Goal: Information Seeking & Learning: Get advice/opinions

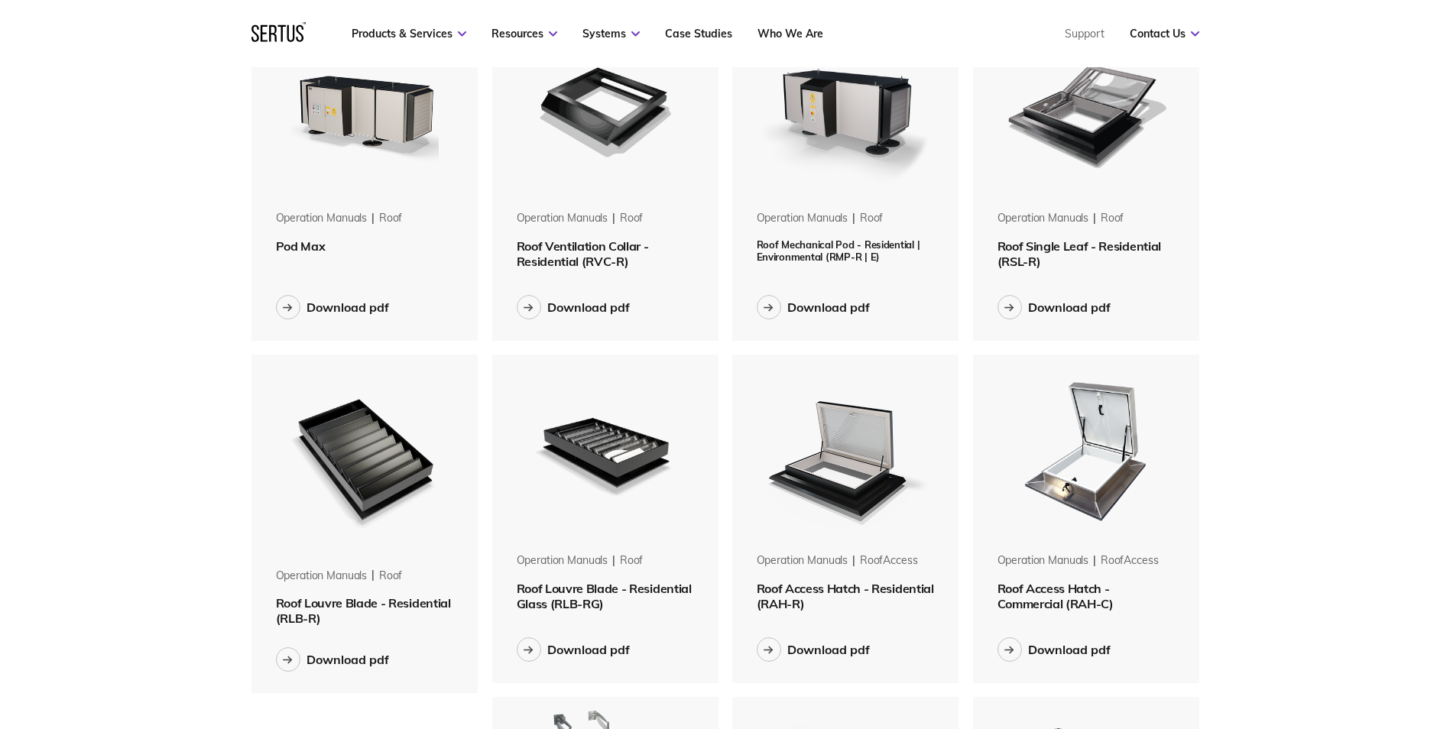
scroll to position [765, 0]
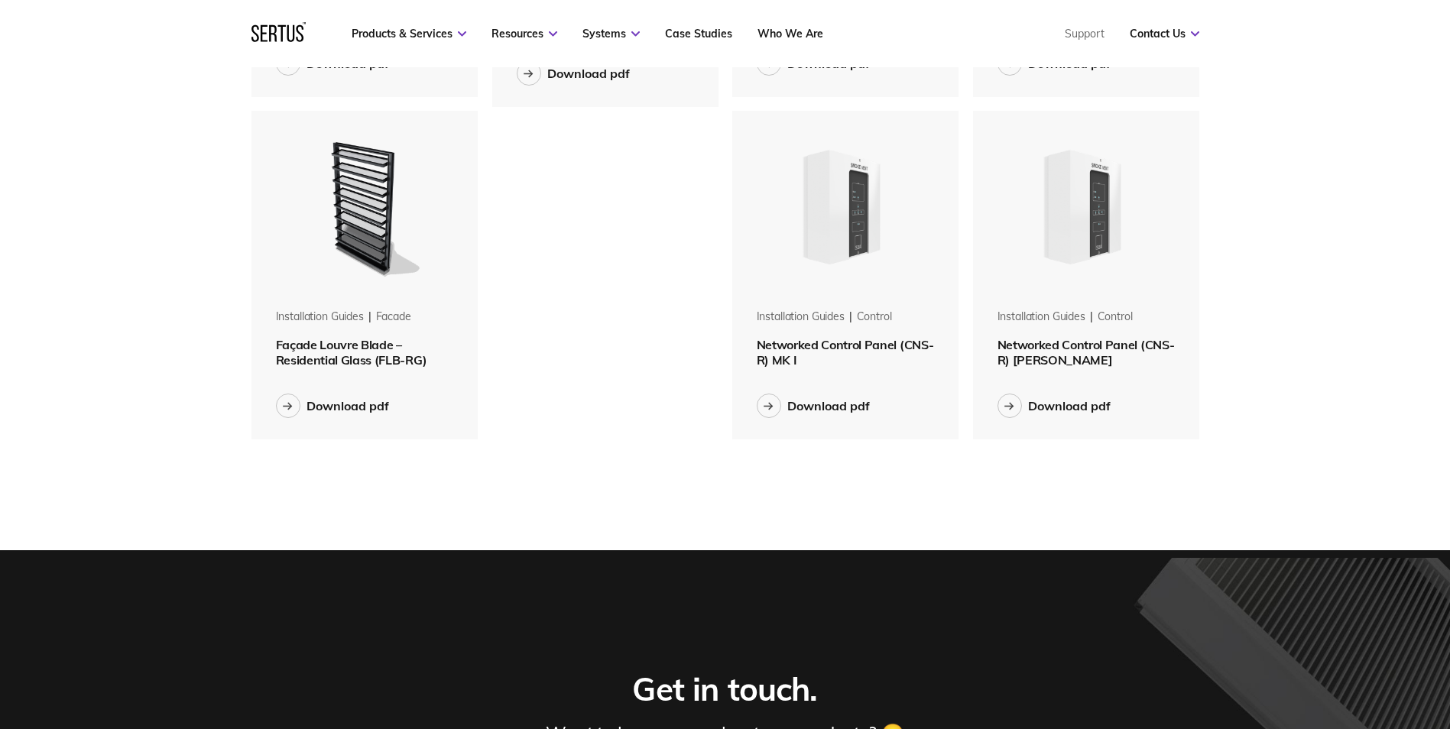
scroll to position [1019, 0]
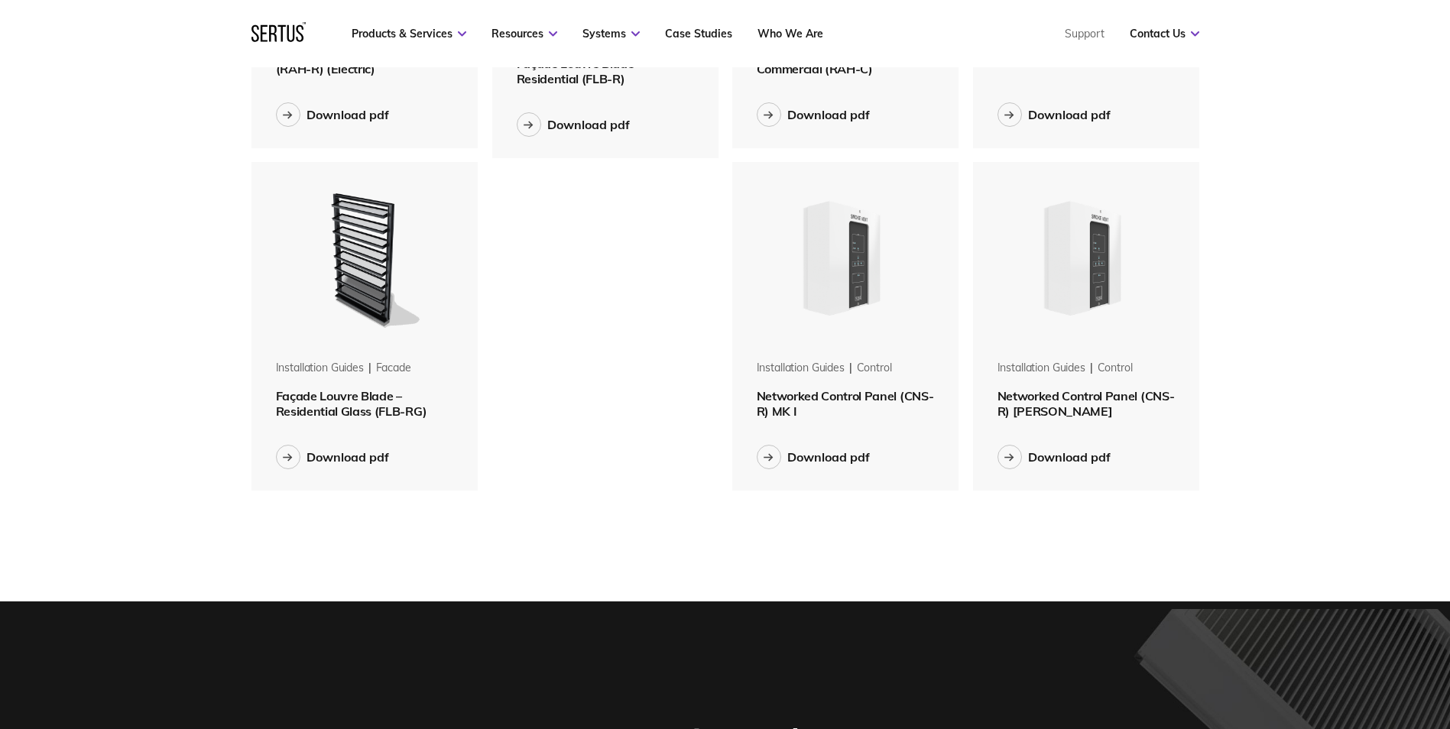
click at [1039, 398] on span "Networked Control Panel (CNS-R) [PERSON_NAME]" at bounding box center [1086, 403] width 177 height 31
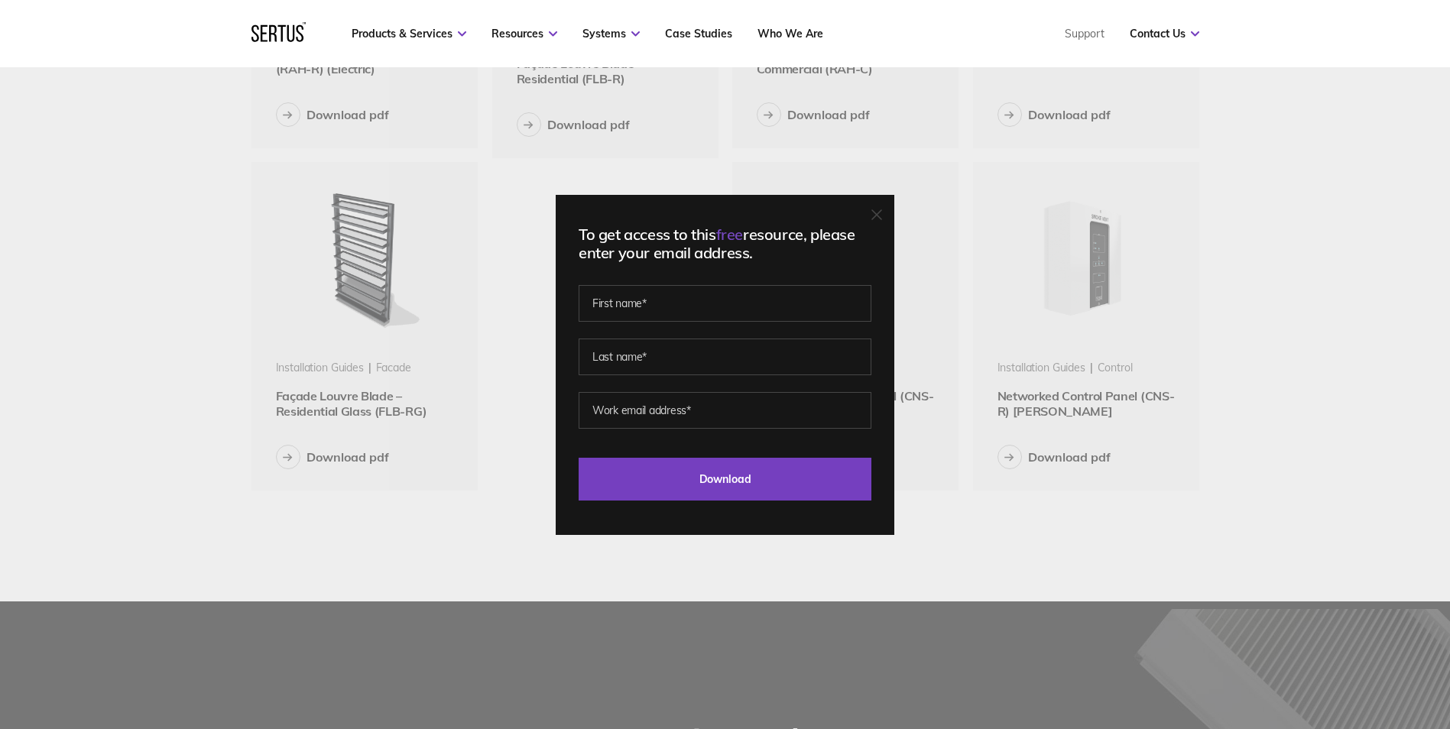
click at [882, 209] on icon at bounding box center [877, 214] width 11 height 11
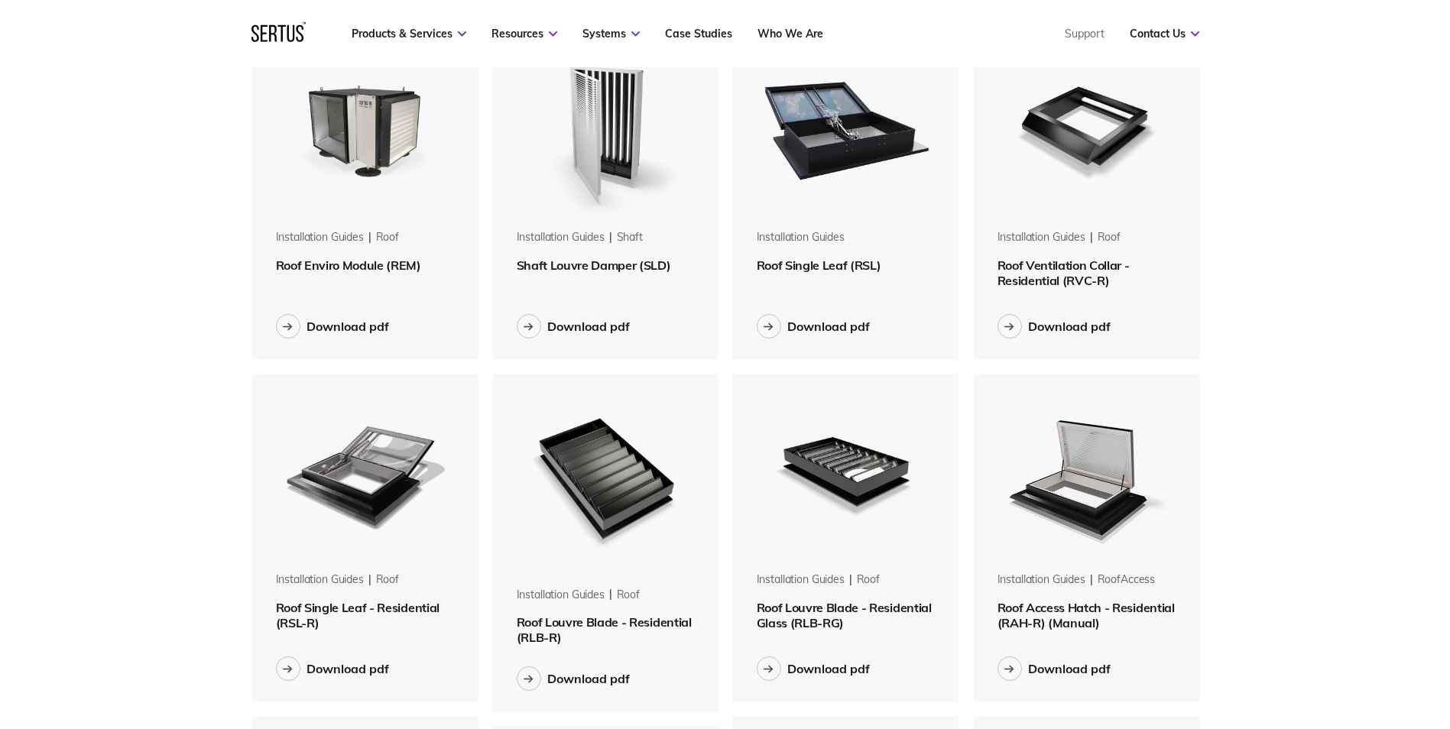
scroll to position [0, 0]
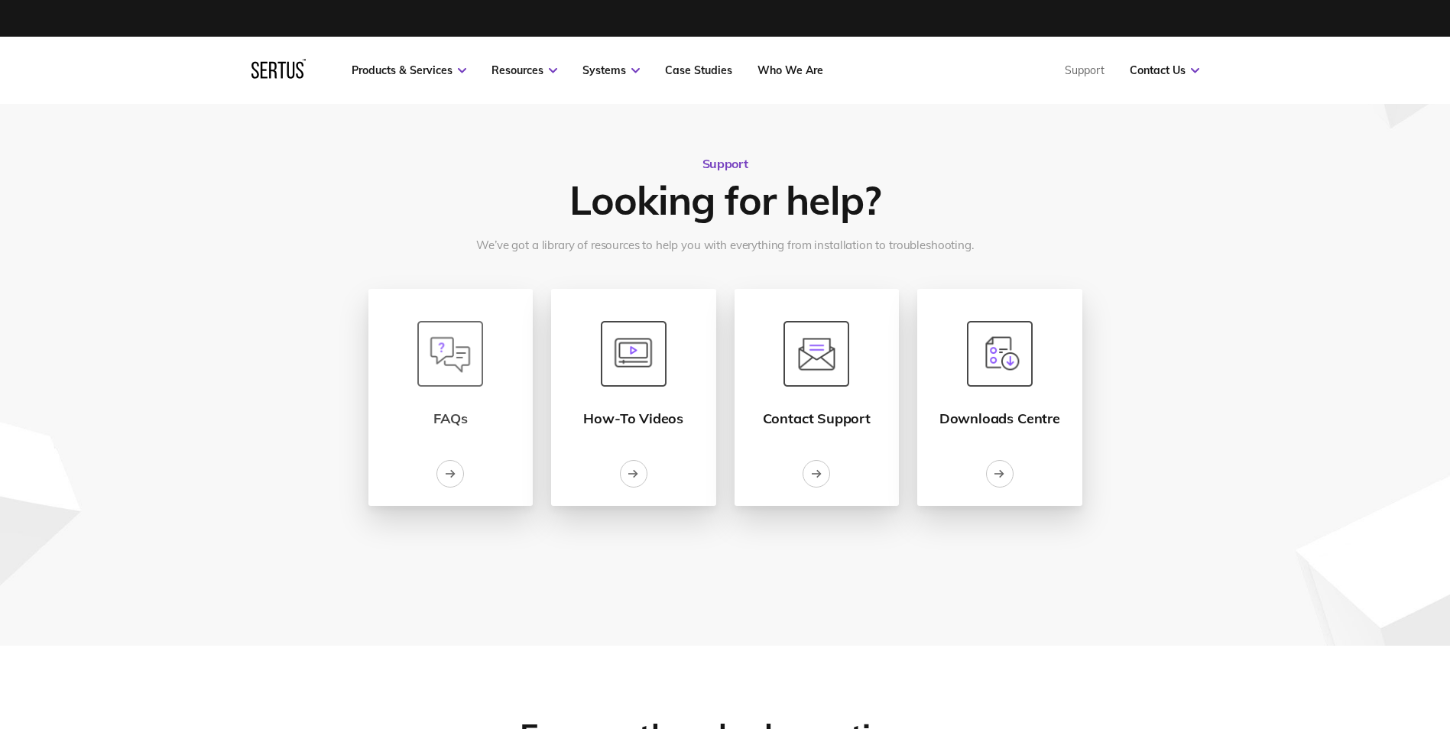
click at [458, 425] on div "FAQs" at bounding box center [450, 419] width 34 height 18
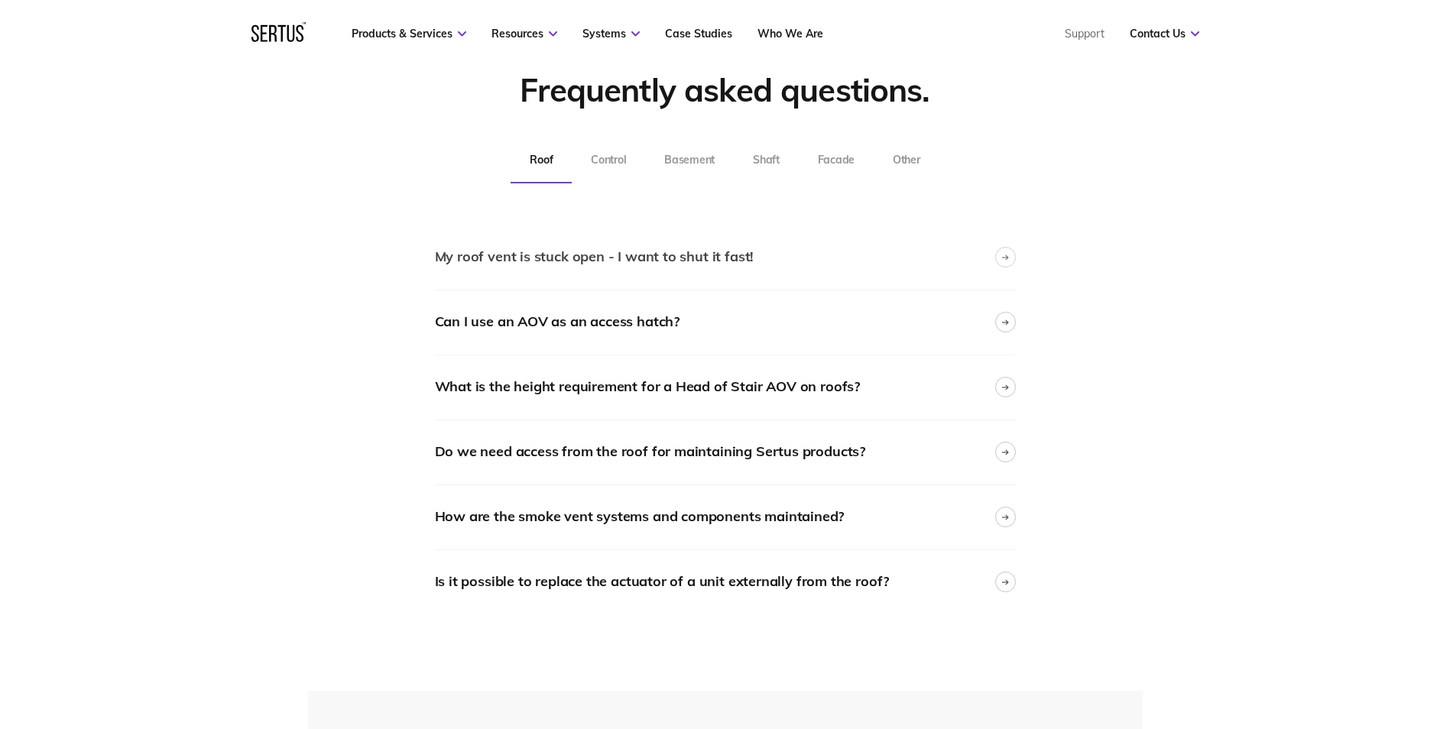
click at [560, 268] on div "My roof vent is stuck open - I want to shut it fast!" at bounding box center [725, 258] width 581 height 64
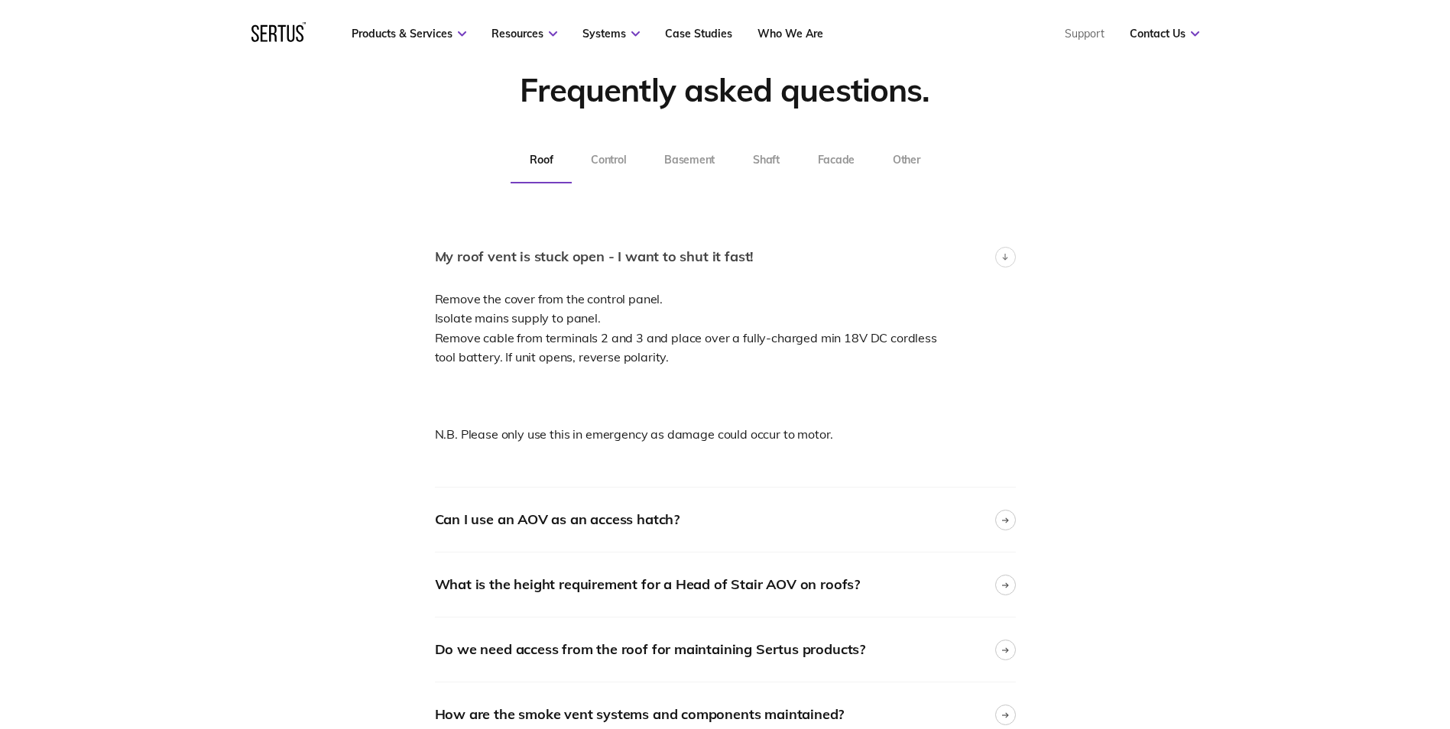
click at [1013, 252] on div at bounding box center [1005, 257] width 21 height 21
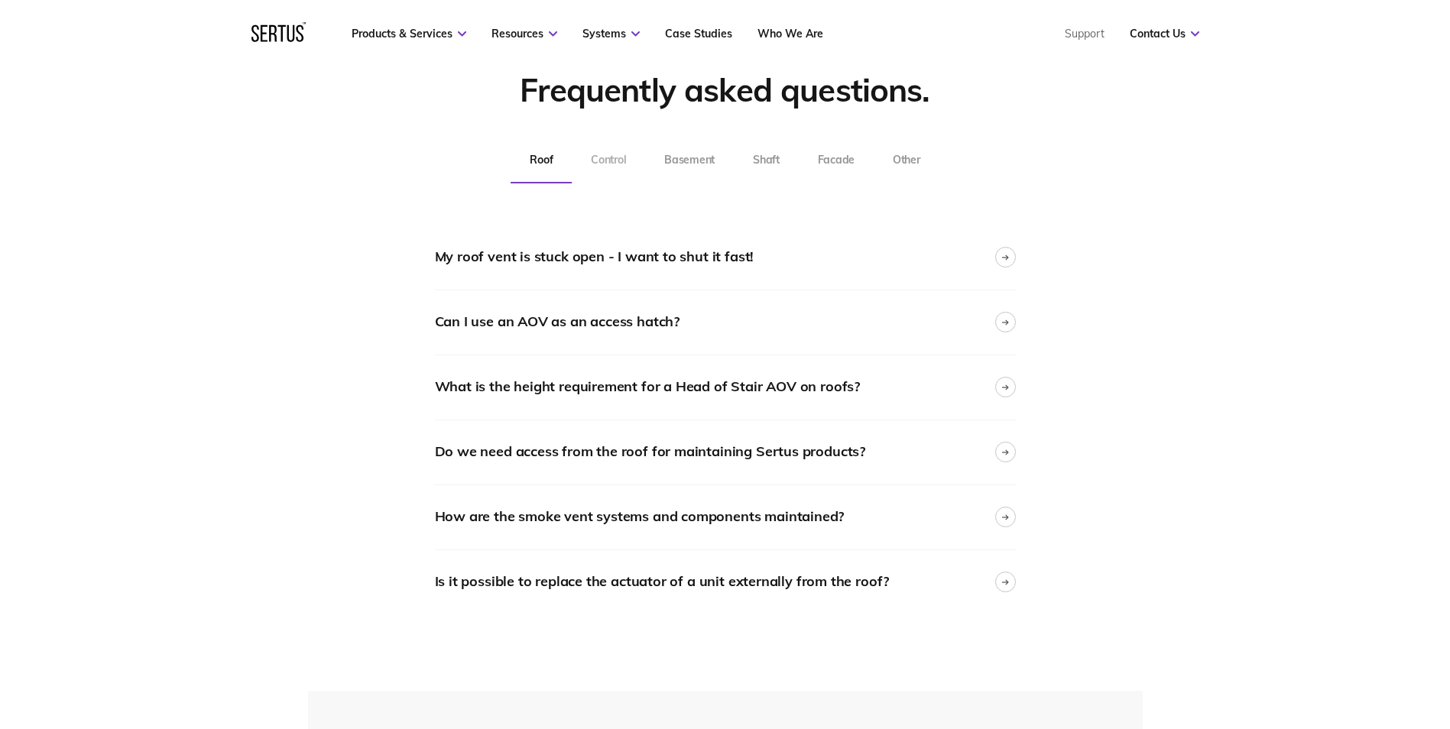
click at [611, 154] on button "Control" at bounding box center [608, 161] width 73 height 46
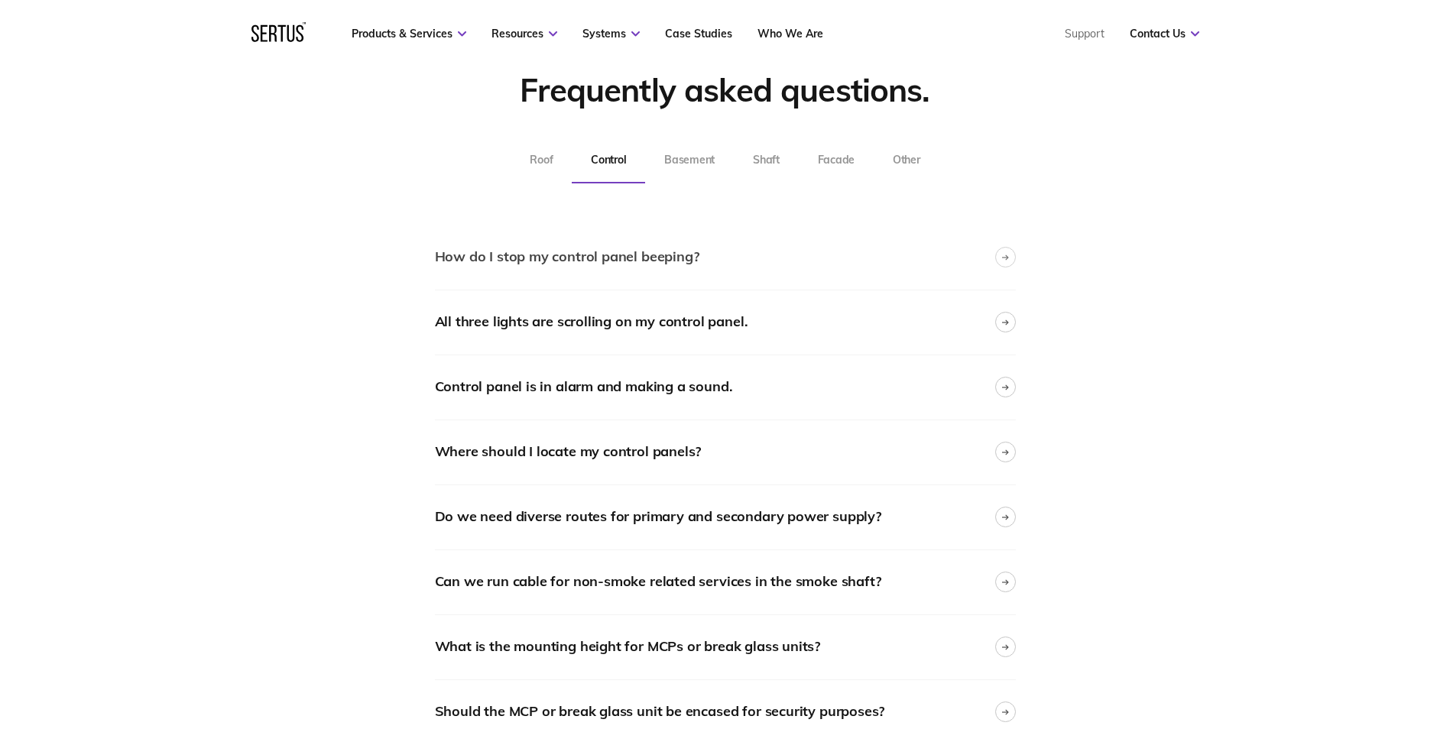
click at [587, 267] on div "How do I stop my control panel beeping?" at bounding box center [567, 257] width 265 height 22
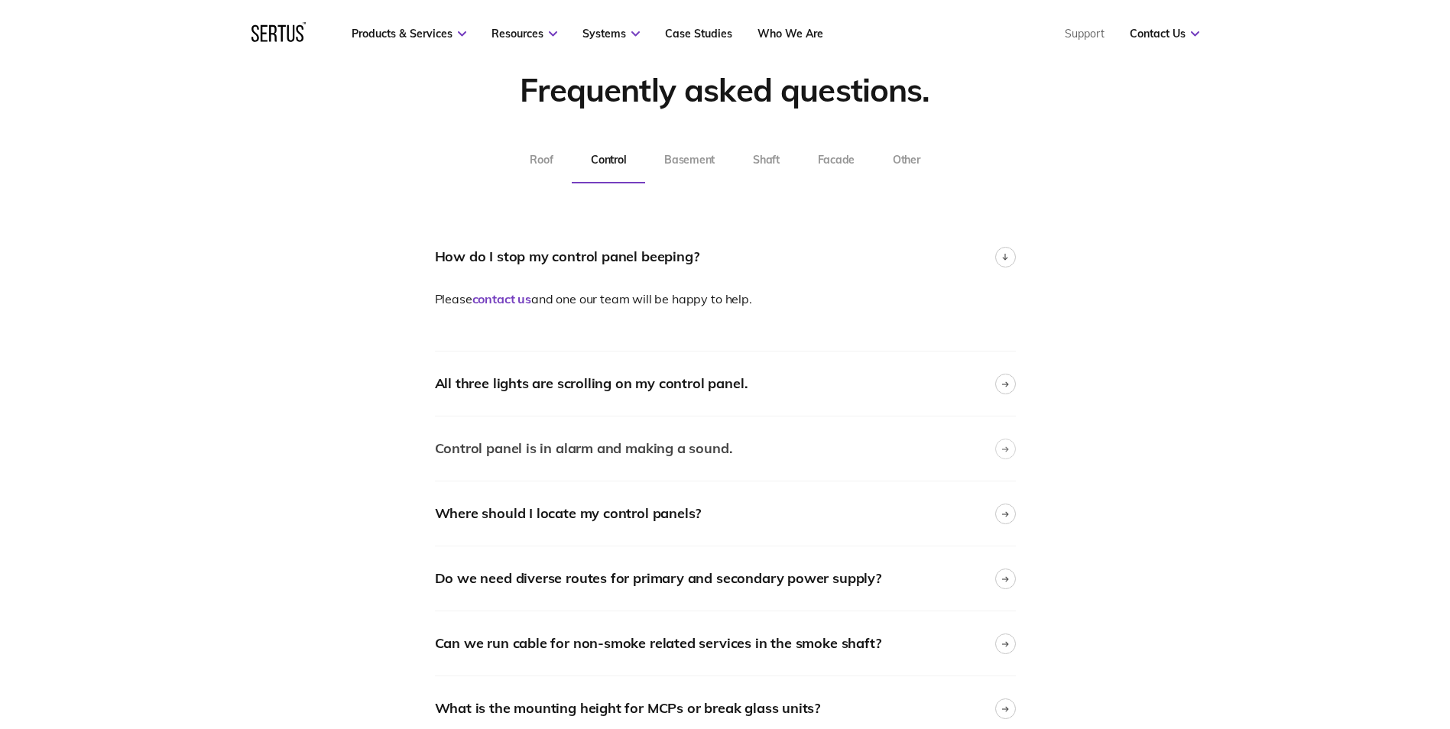
click at [609, 449] on div "Control panel is in alarm and making a sound." at bounding box center [584, 449] width 298 height 22
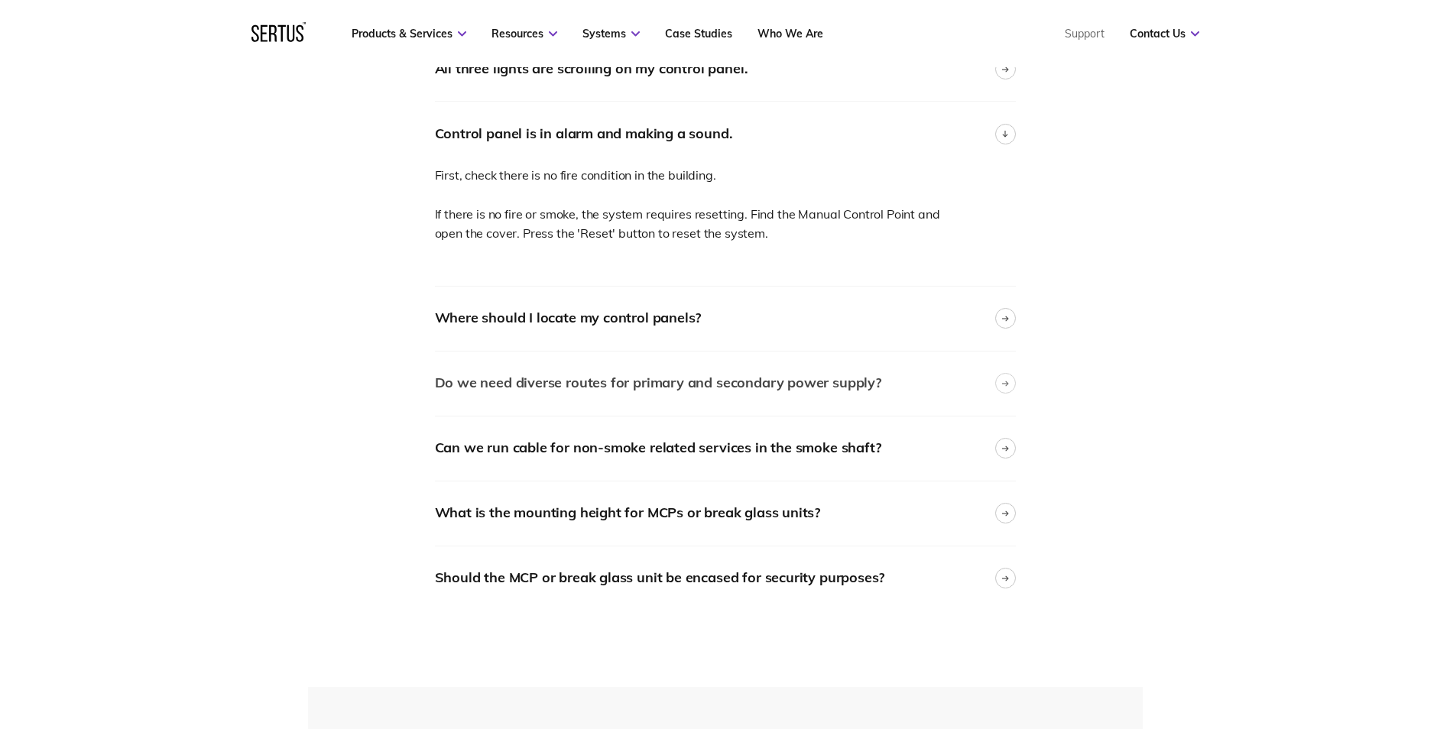
scroll to position [1028, 0]
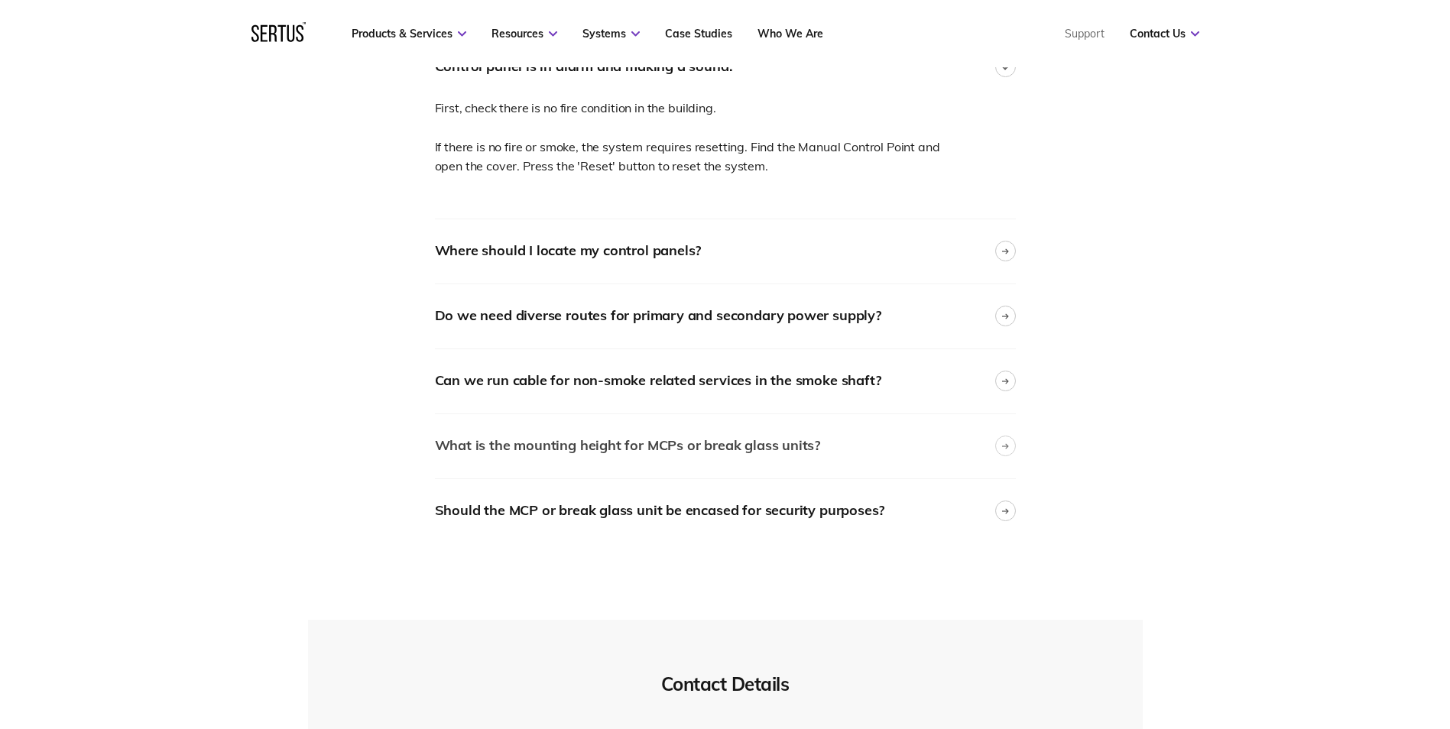
click at [534, 446] on div "What is the mounting height for MCPs or break glass units?" at bounding box center [628, 446] width 386 height 22
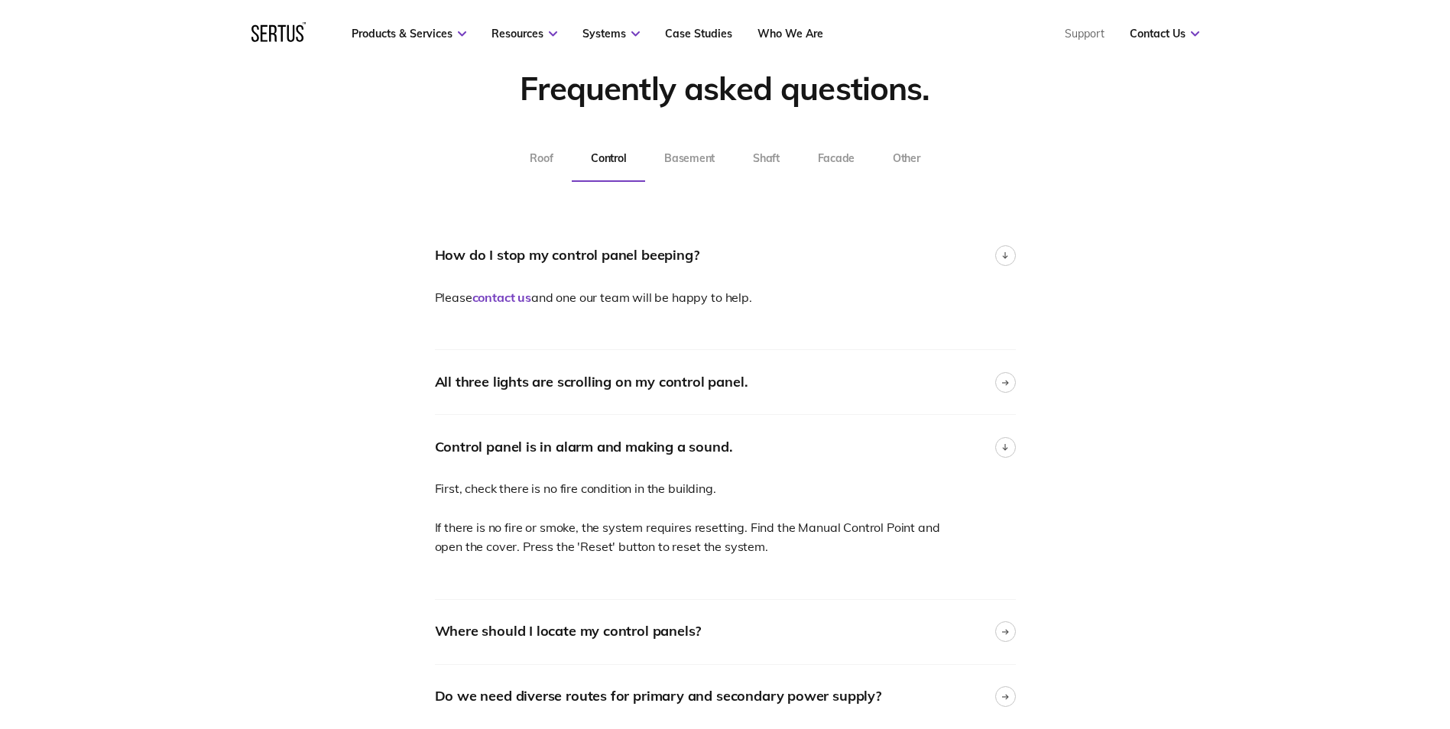
scroll to position [646, 0]
click at [615, 438] on div "Control panel is in alarm and making a sound." at bounding box center [584, 449] width 298 height 22
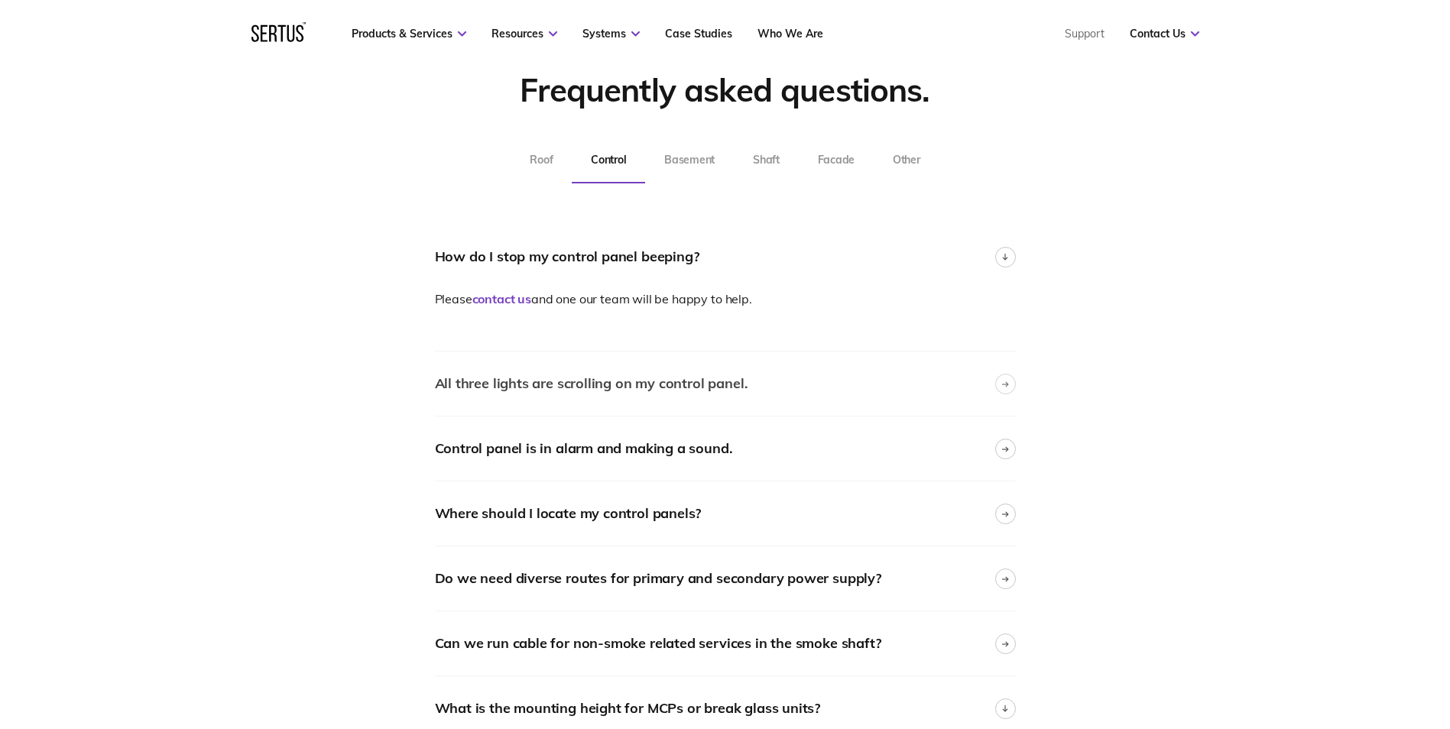
click at [565, 391] on div "All three lights are scrolling on my control panel." at bounding box center [591, 384] width 313 height 22
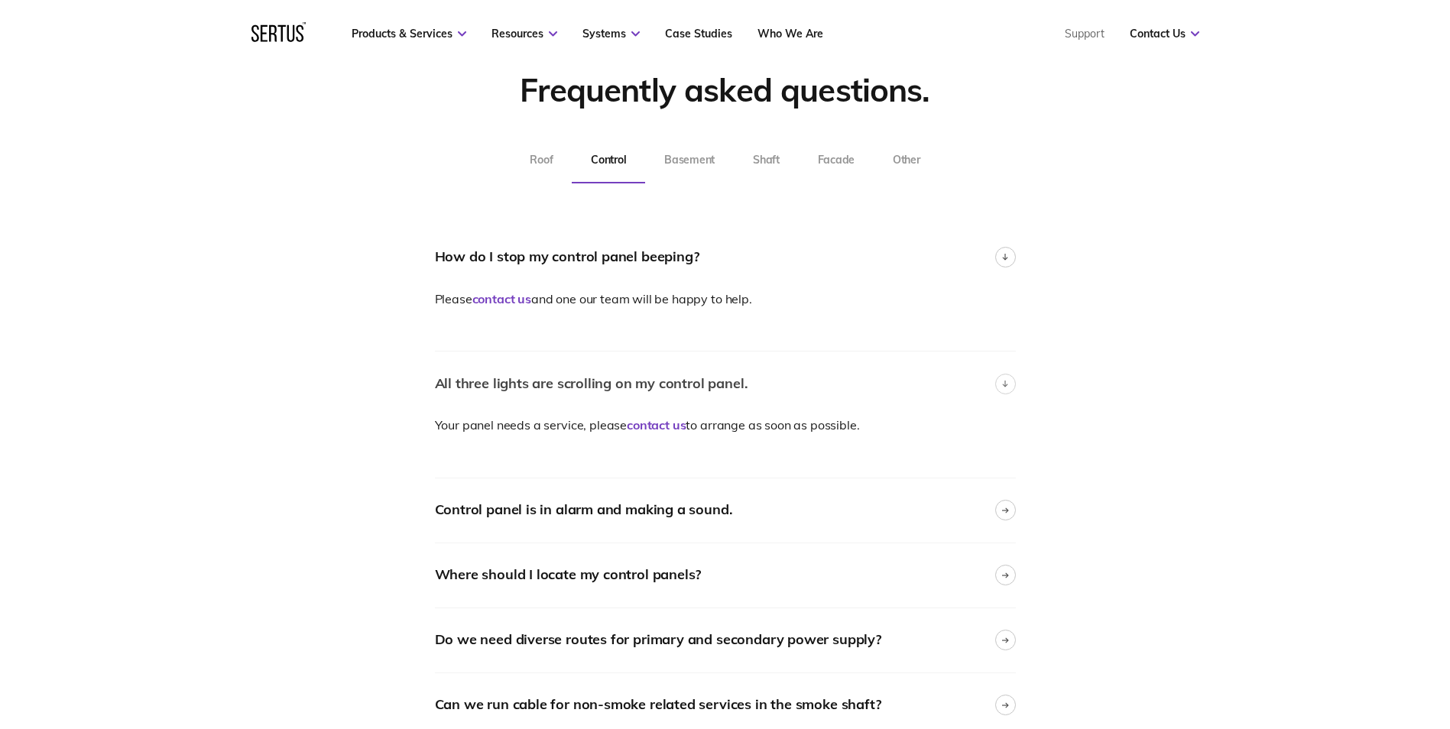
click at [679, 381] on div "All three lights are scrolling on my control panel." at bounding box center [591, 384] width 313 height 22
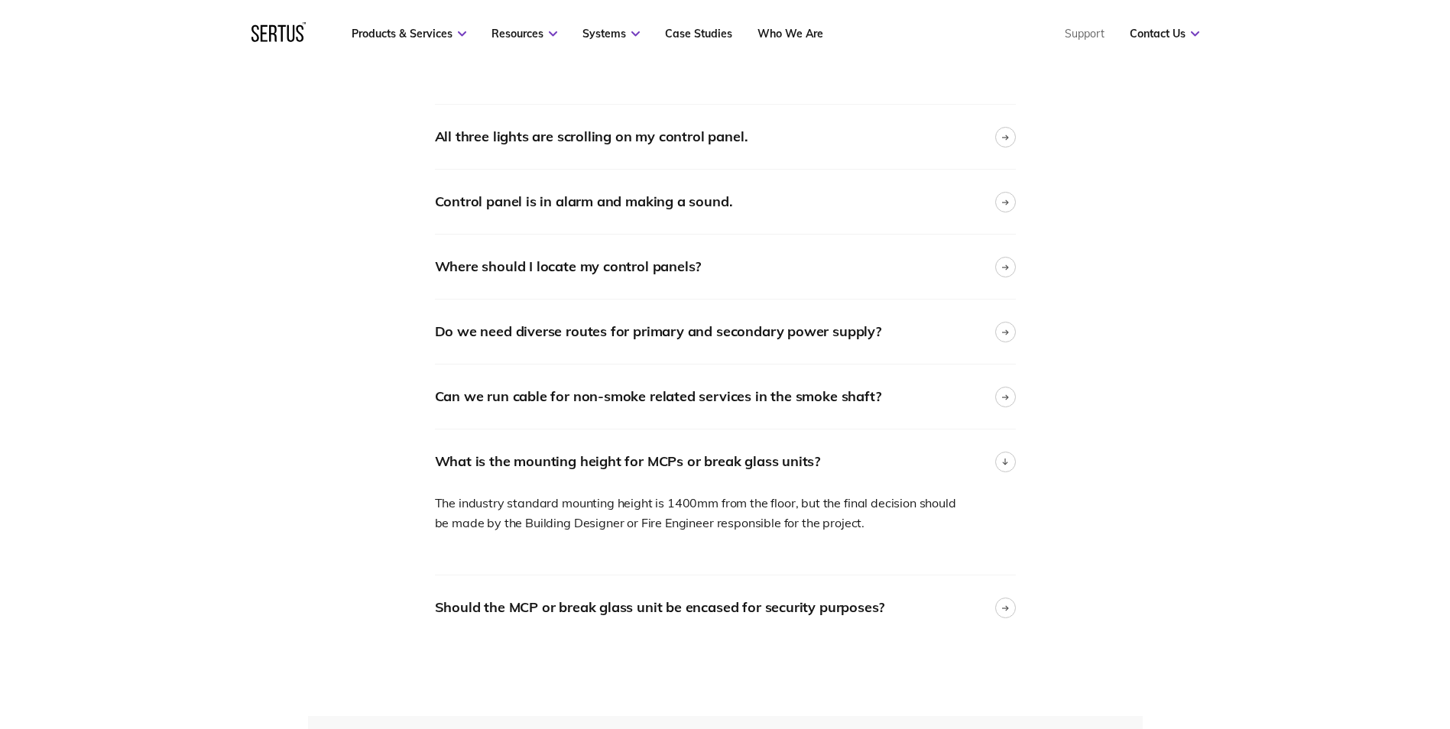
scroll to position [901, 0]
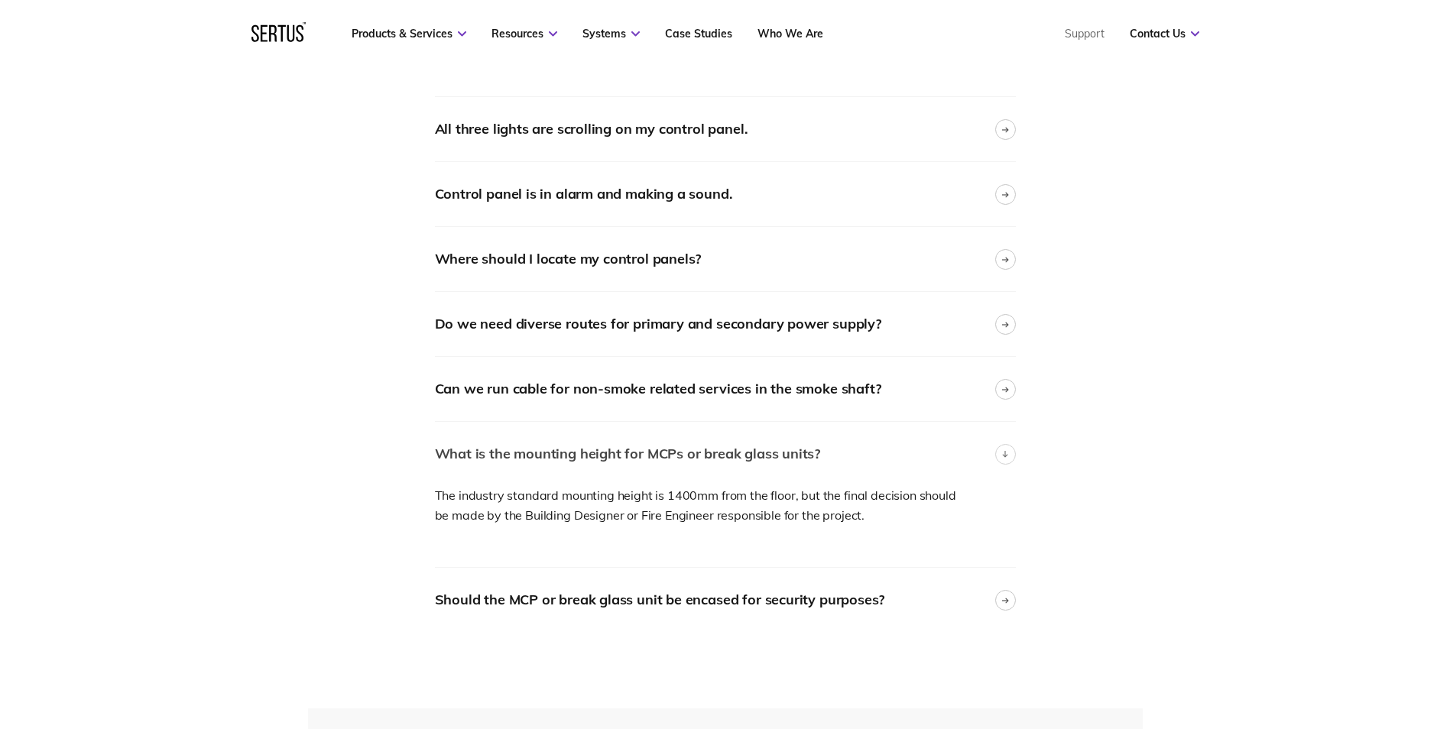
click at [582, 455] on div "What is the mounting height for MCPs or break glass units?" at bounding box center [628, 454] width 386 height 22
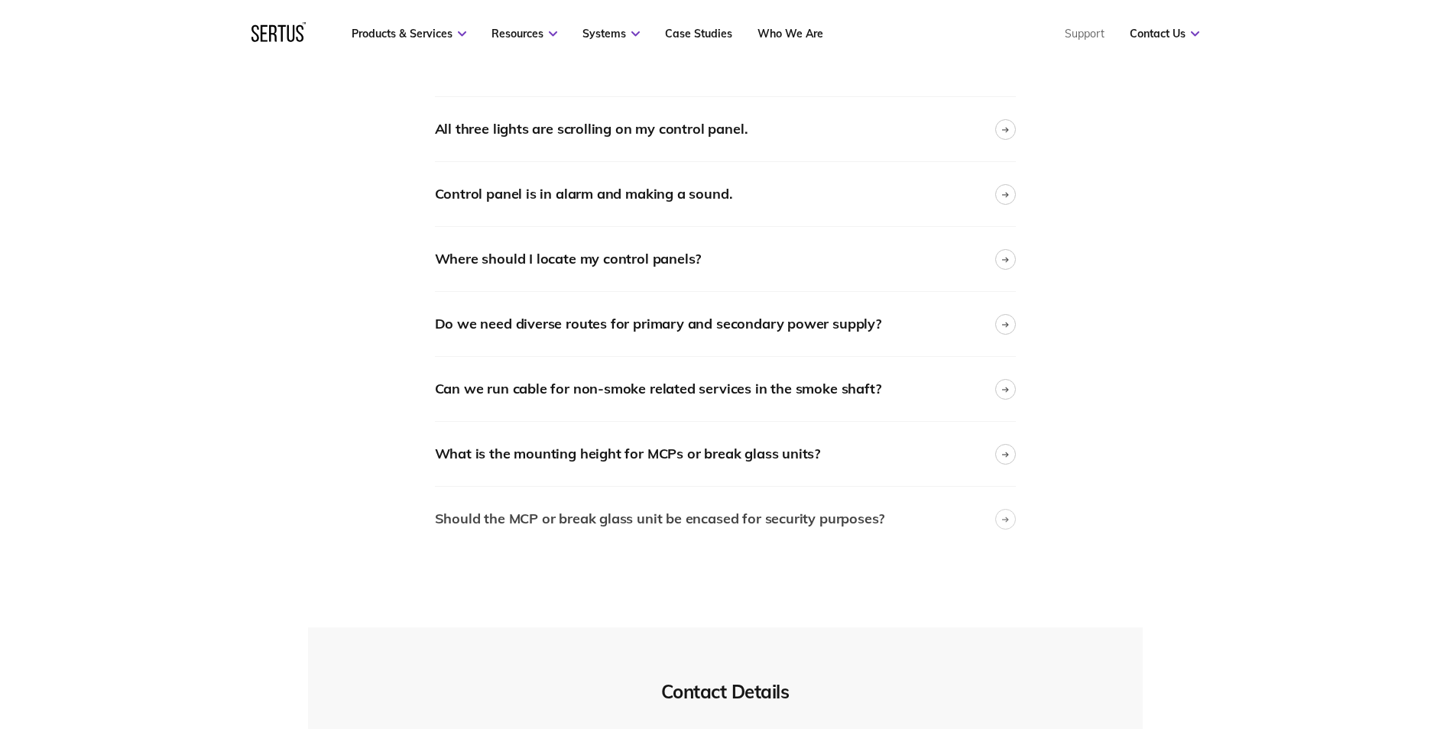
click at [560, 519] on div "Should the MCP or break glass unit be encased for security purposes?" at bounding box center [660, 519] width 450 height 22
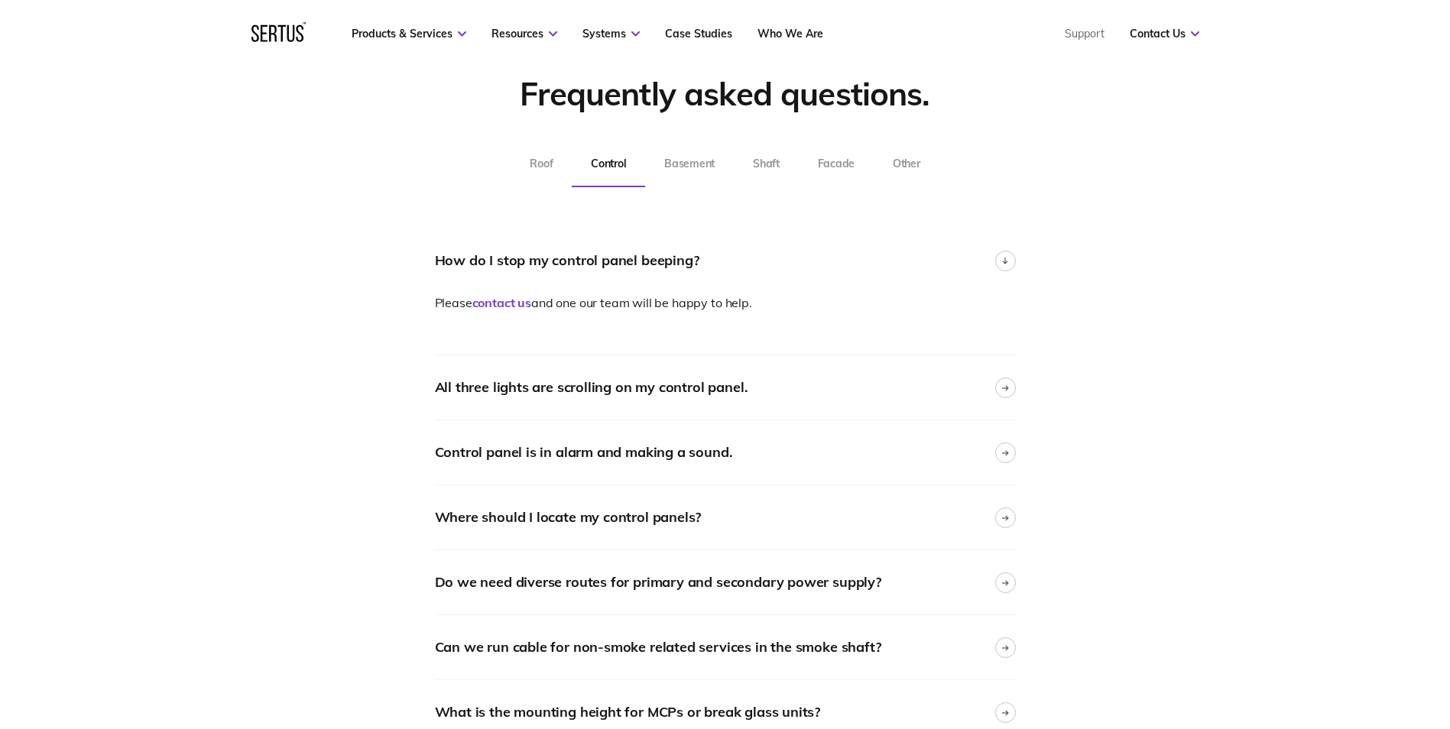
scroll to position [646, 0]
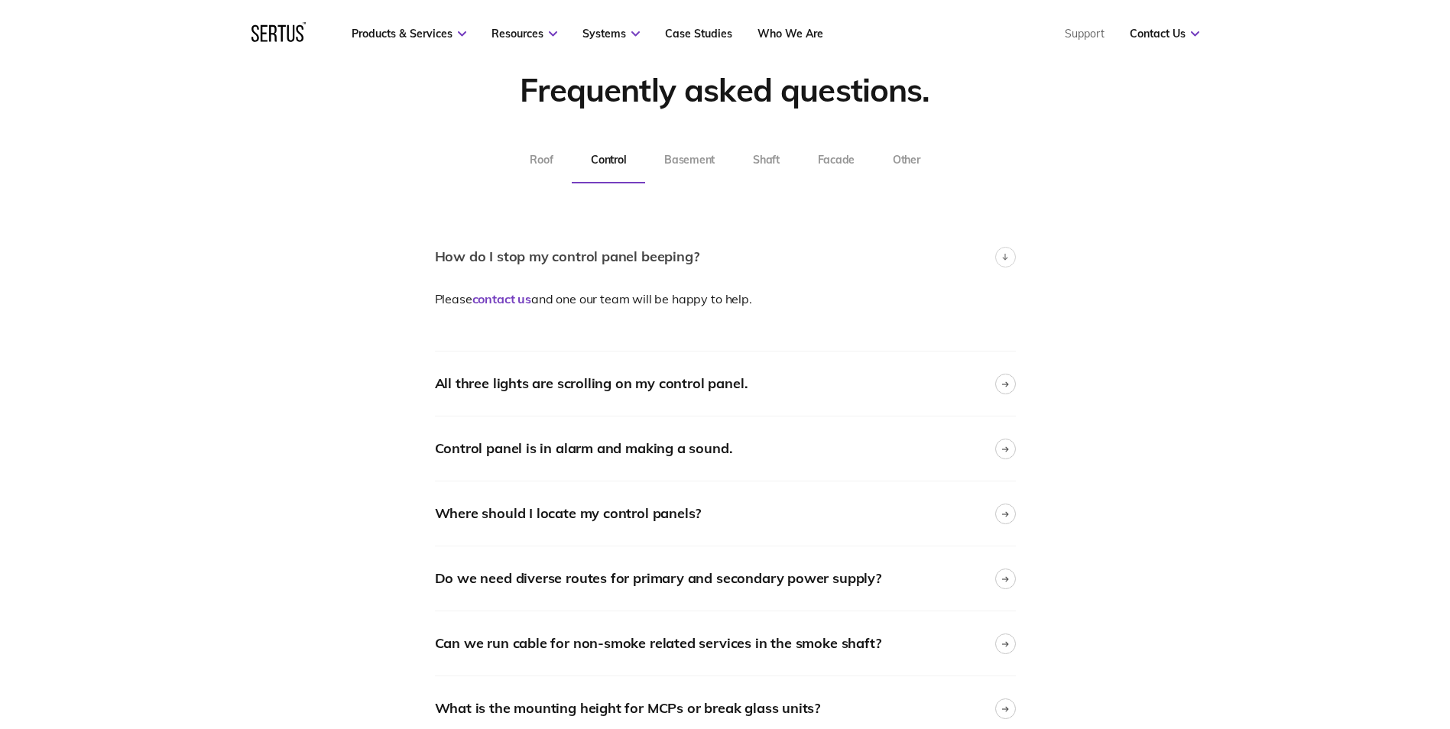
click at [659, 268] on div "How do I stop my control panel beeping?" at bounding box center [567, 257] width 265 height 22
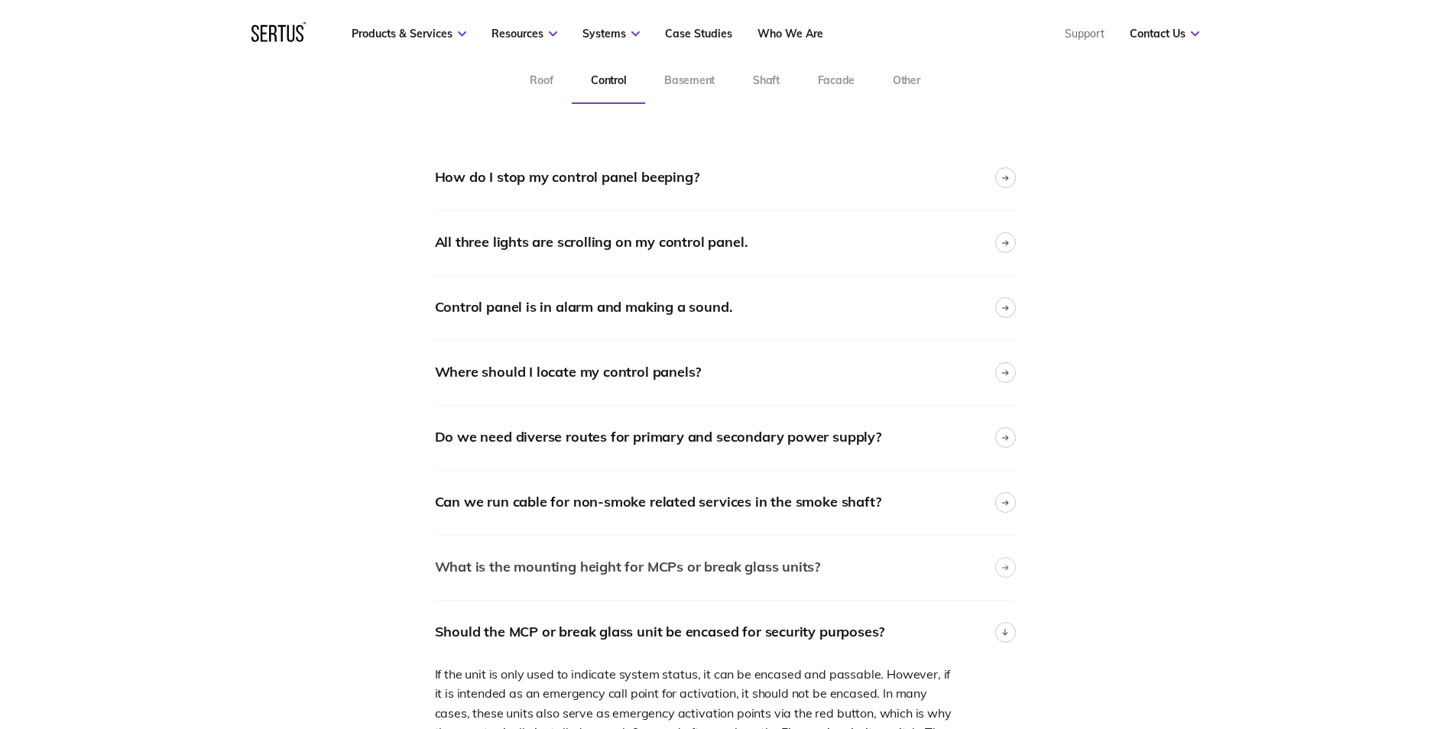
scroll to position [518, 0]
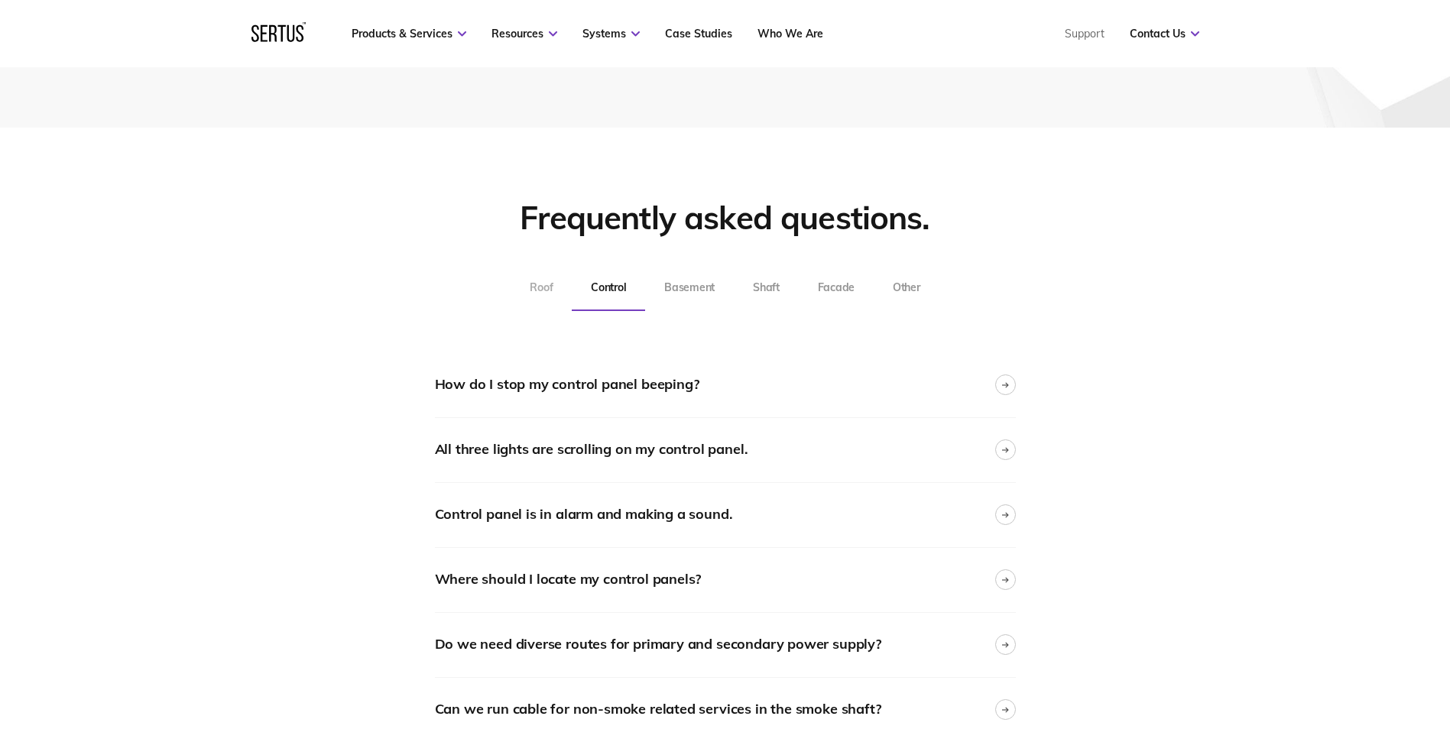
click at [550, 297] on button "Roof" at bounding box center [541, 288] width 61 height 46
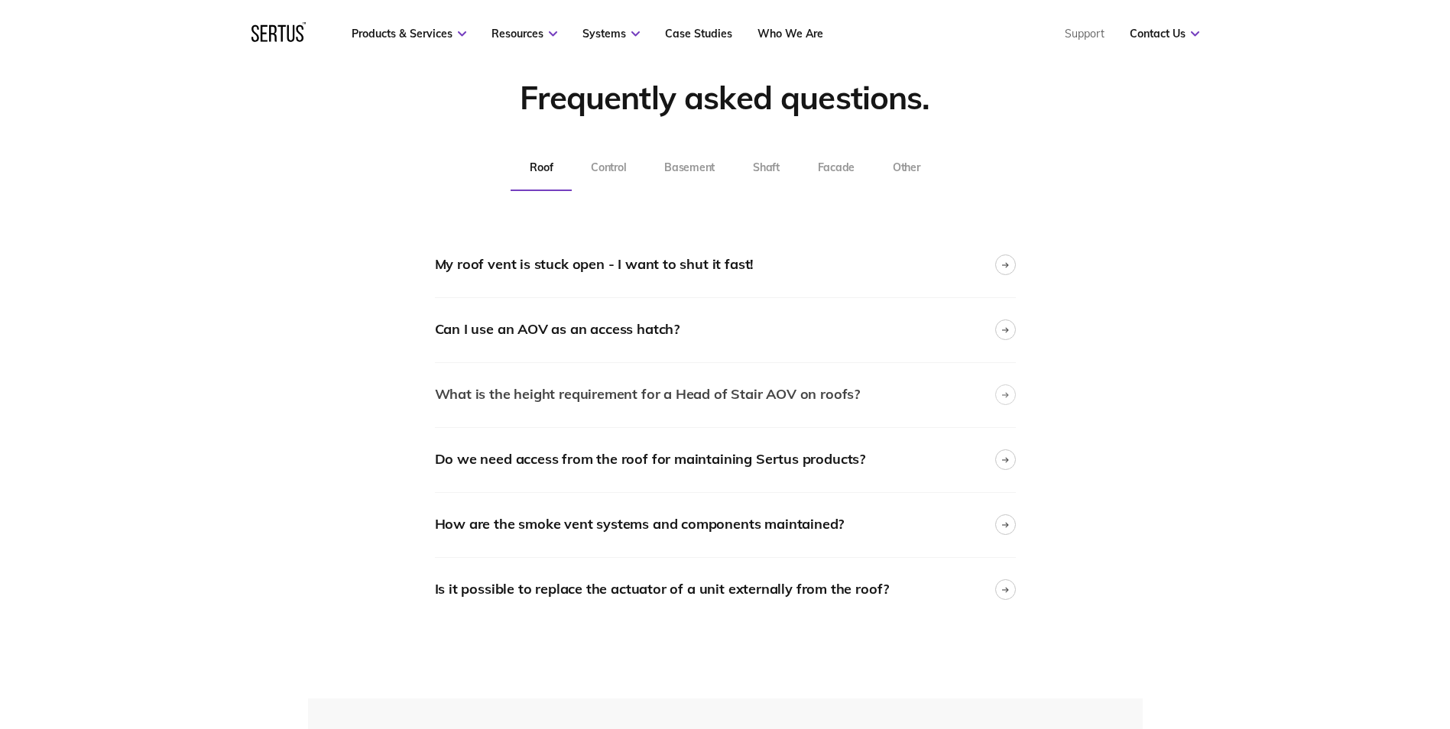
scroll to position [646, 0]
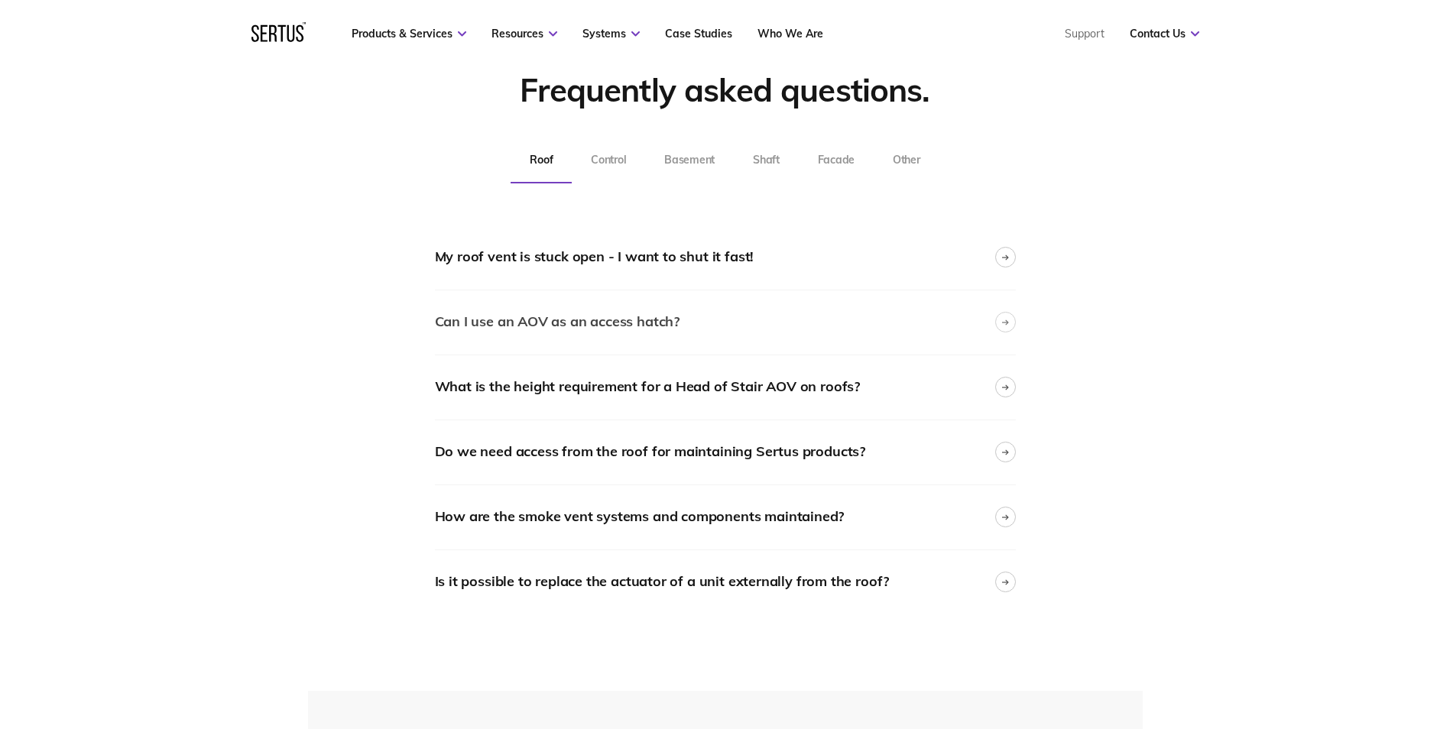
click at [580, 311] on div "Can I use an AOV as an access hatch?" at bounding box center [557, 322] width 245 height 22
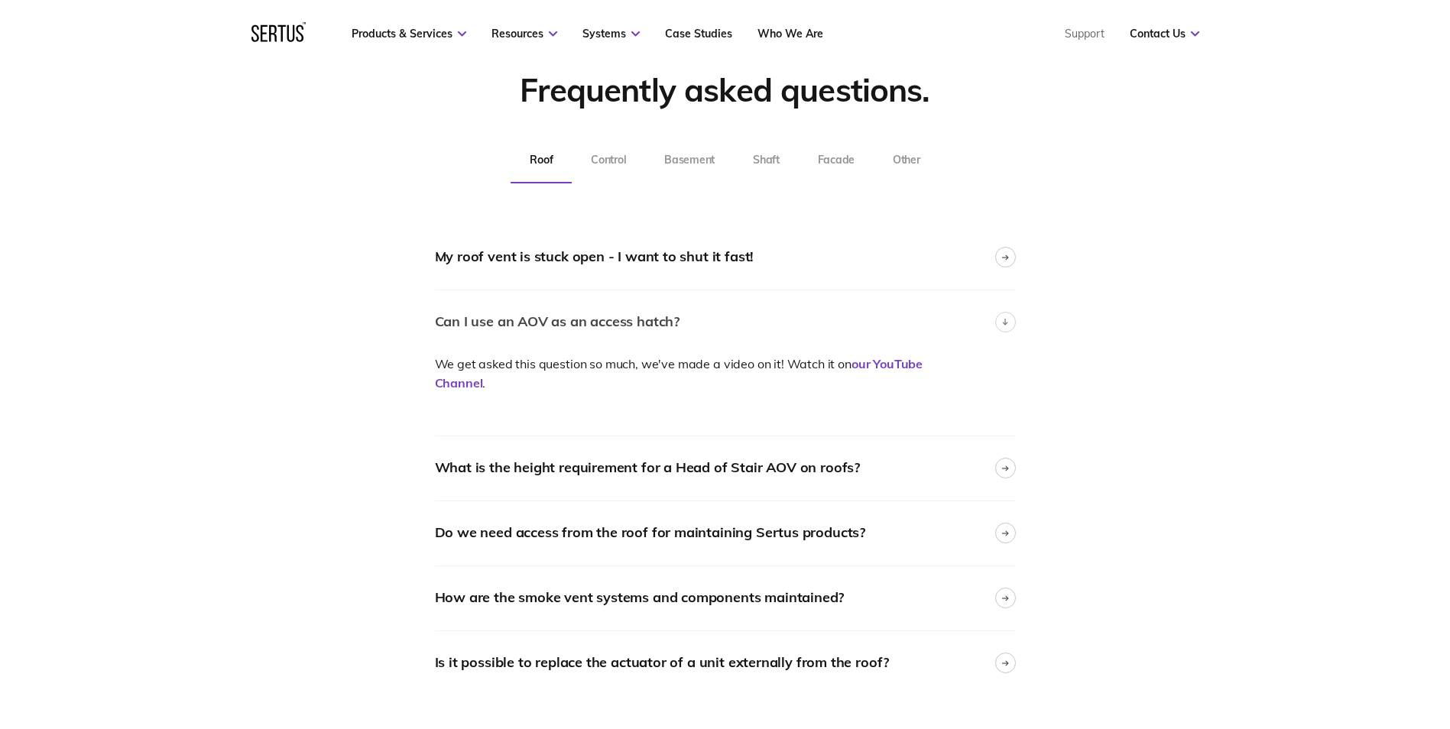
click at [577, 317] on div "Can I use an AOV as an access hatch?" at bounding box center [557, 322] width 245 height 22
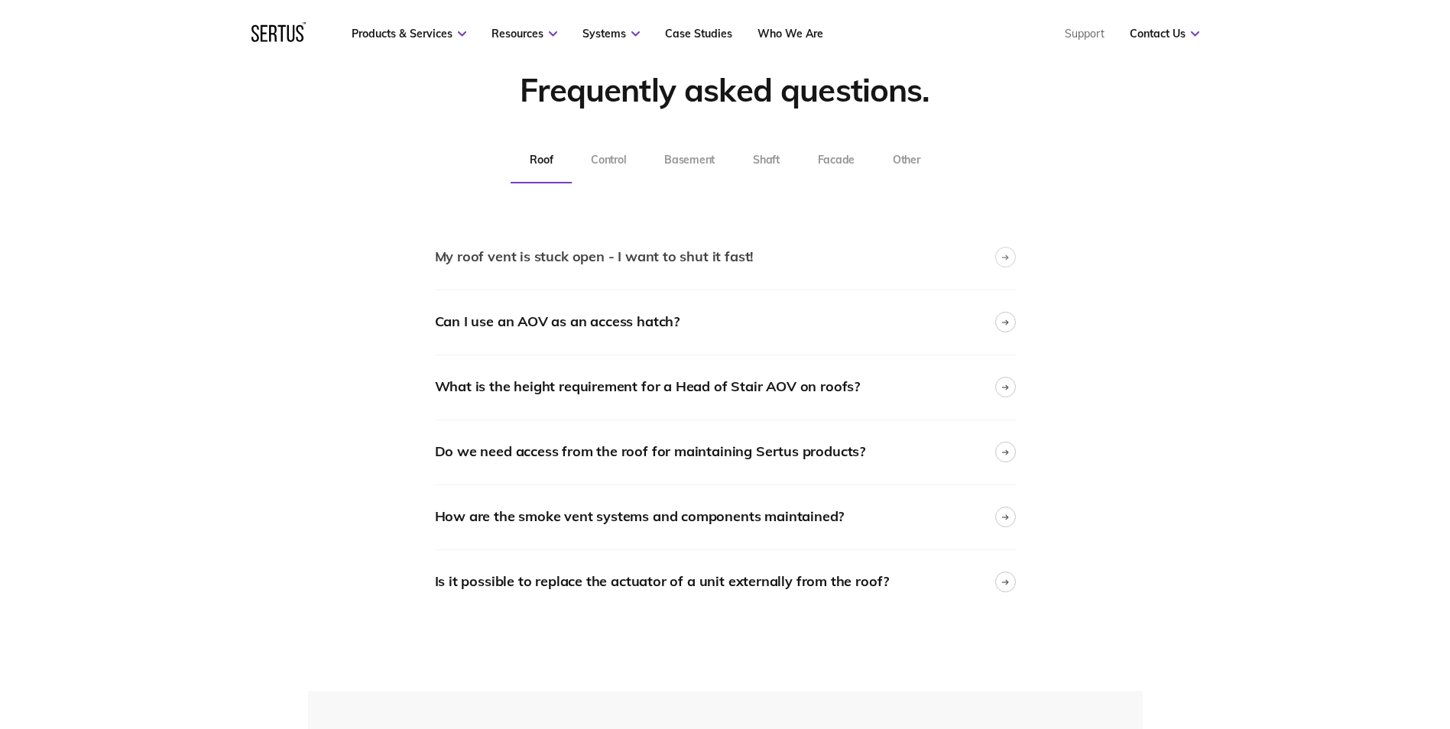
click at [567, 270] on div "My roof vent is stuck open - I want to shut it fast!" at bounding box center [725, 258] width 581 height 64
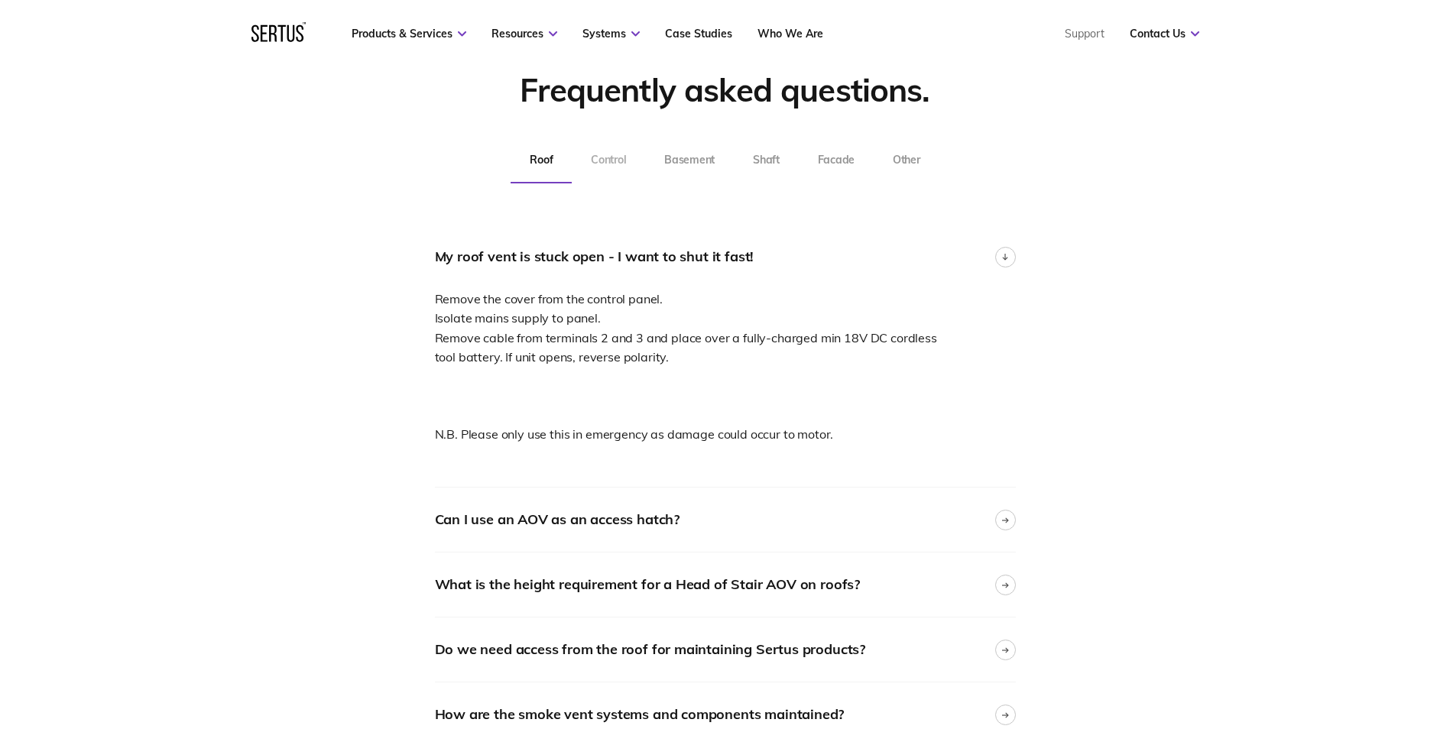
click at [619, 141] on button "Control" at bounding box center [608, 161] width 73 height 46
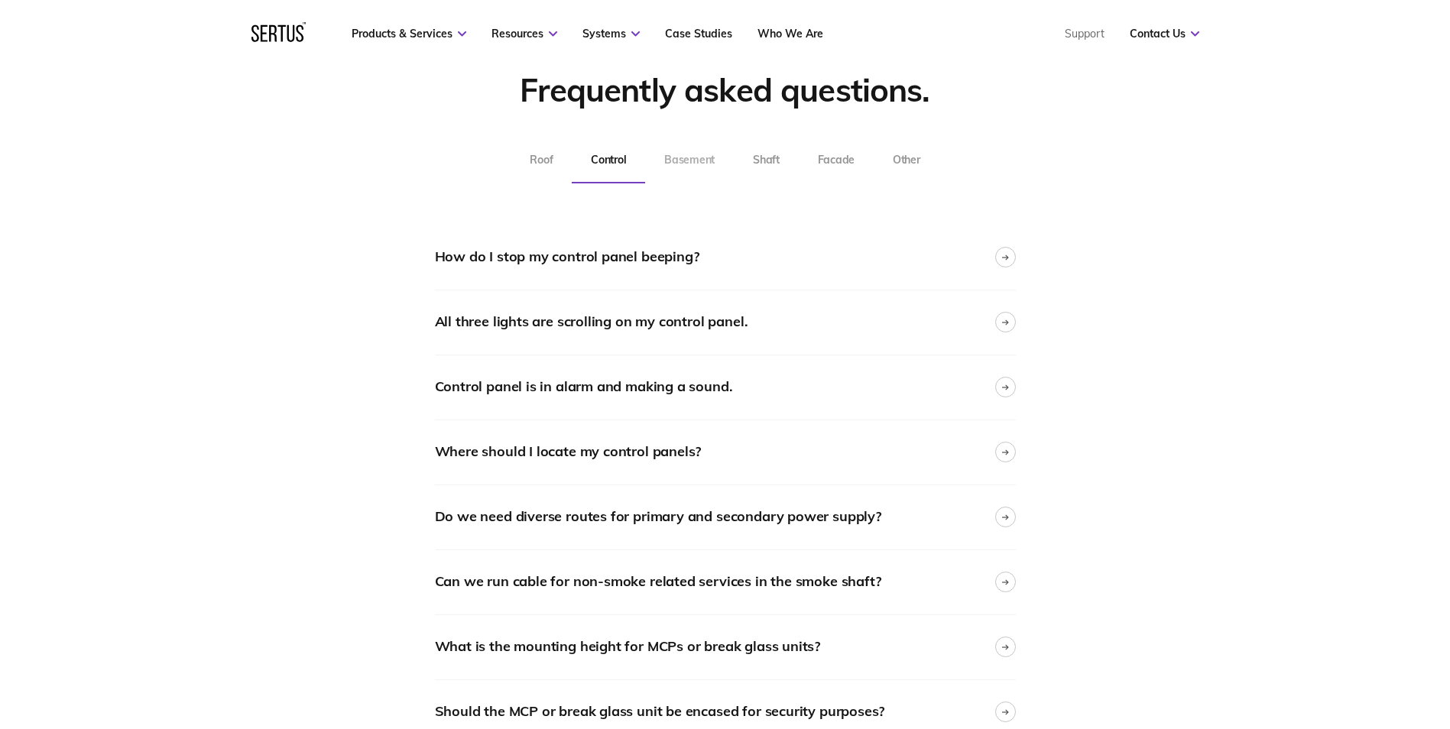
click at [705, 156] on button "Basement" at bounding box center [689, 161] width 89 height 46
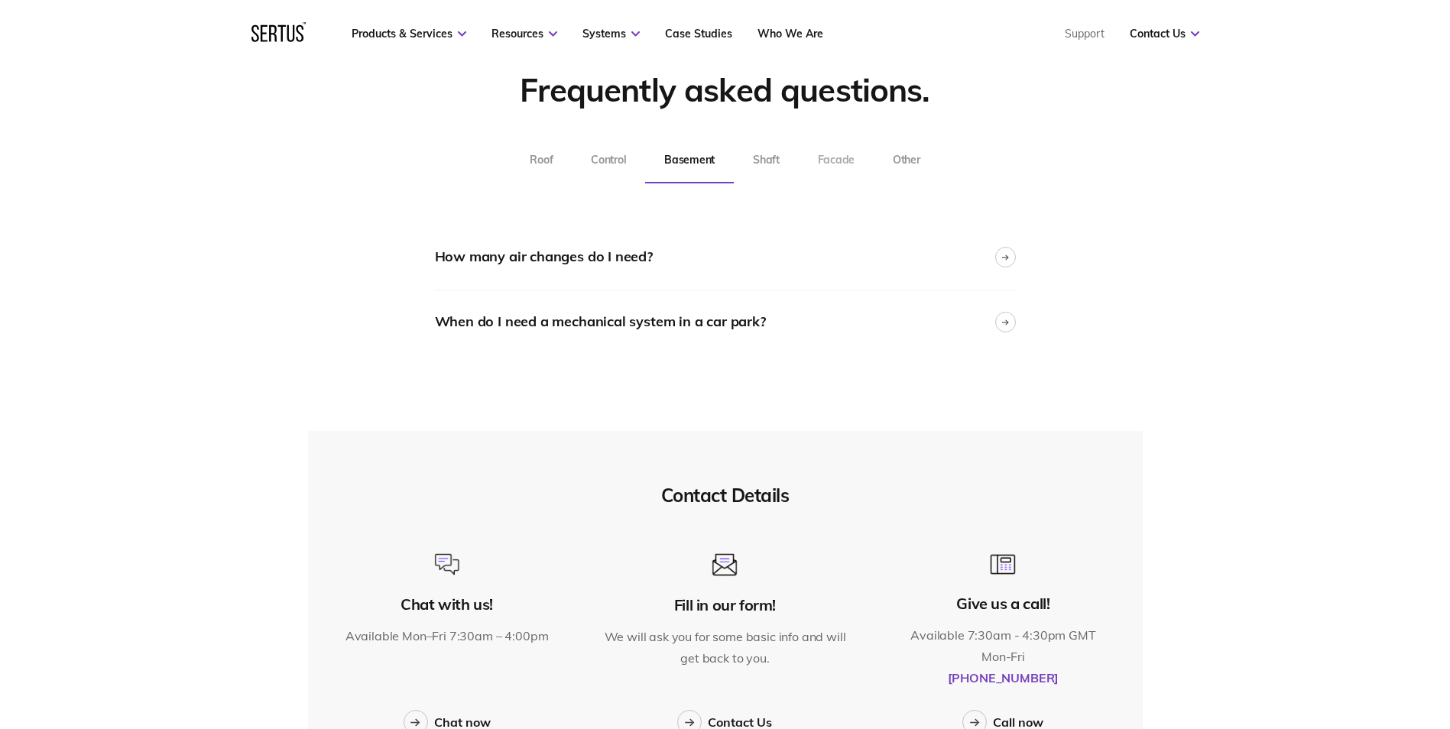
click at [804, 157] on button "Facade" at bounding box center [836, 161] width 75 height 46
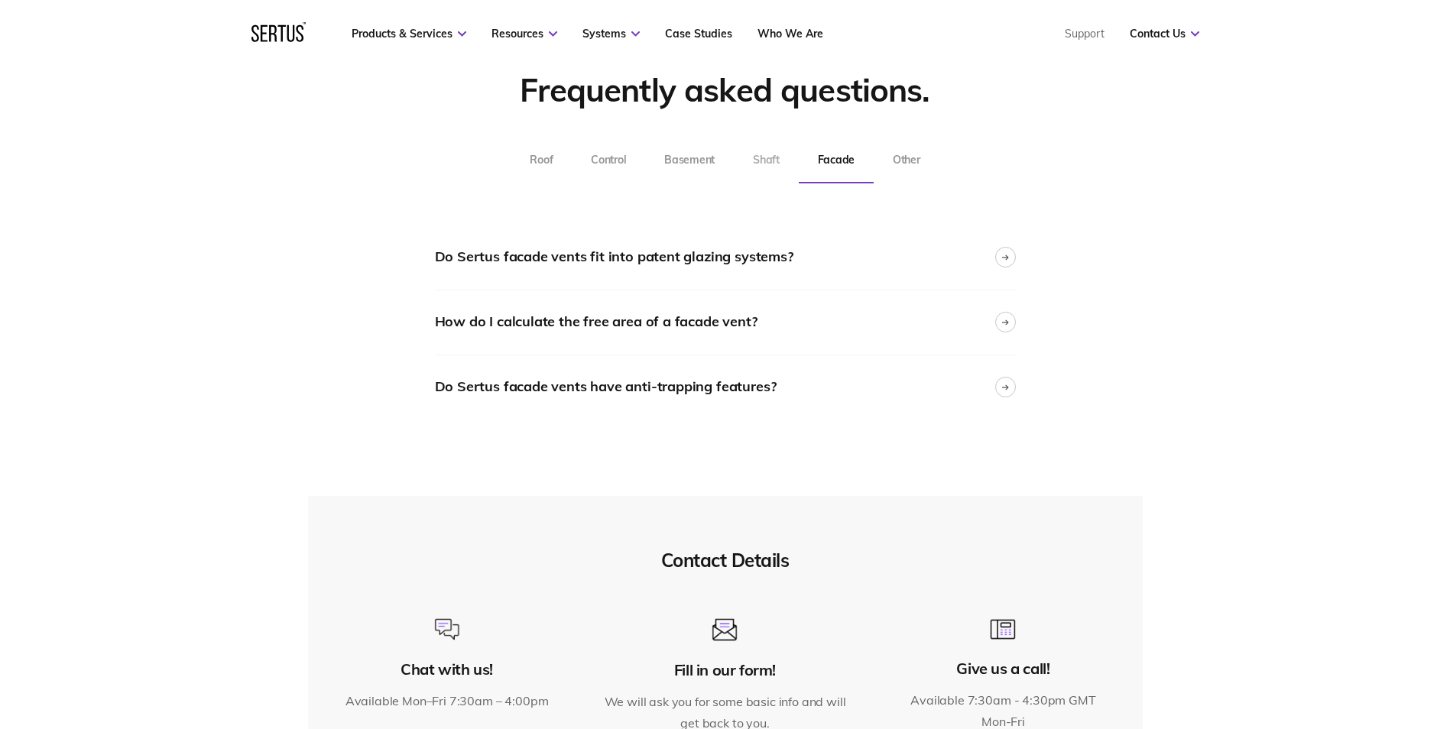
click at [778, 158] on button "Shaft" at bounding box center [766, 161] width 65 height 46
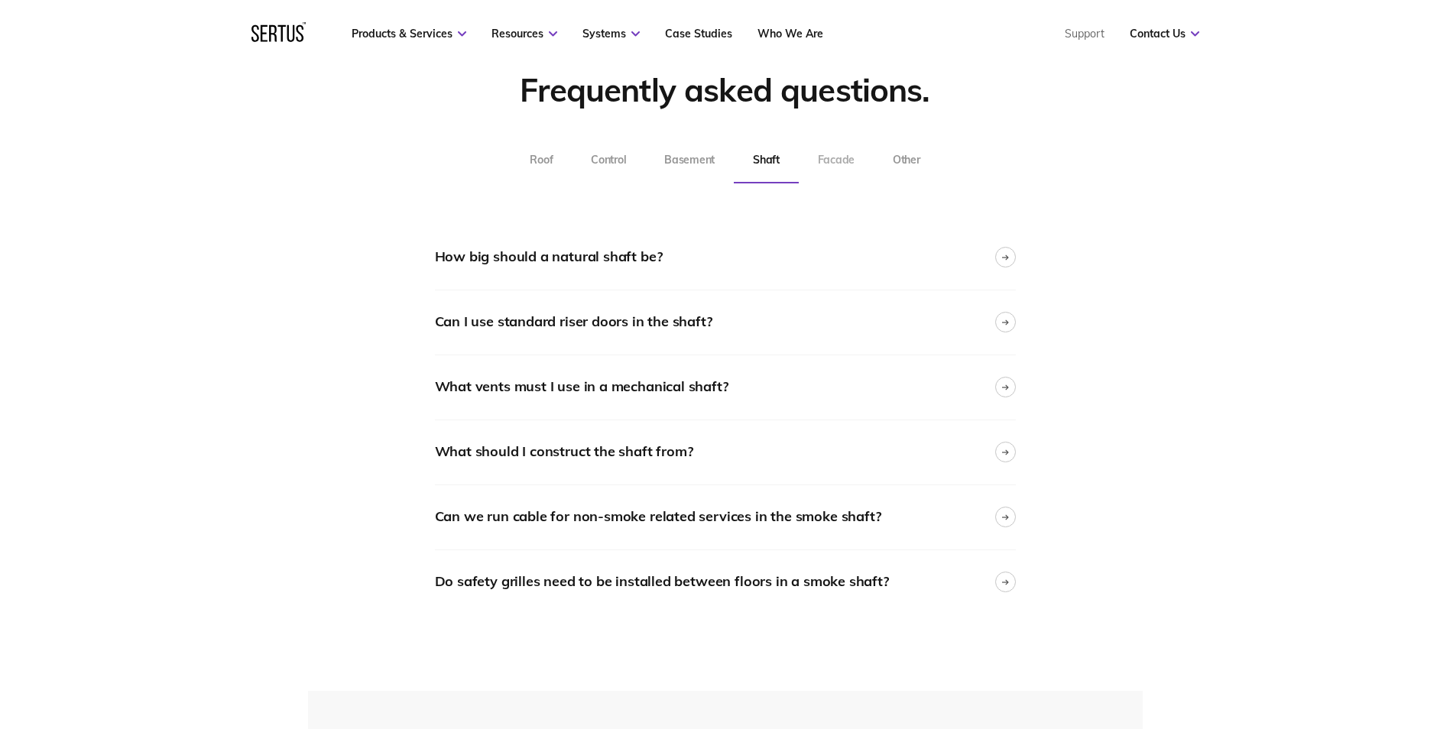
click at [840, 161] on button "Facade" at bounding box center [836, 161] width 75 height 46
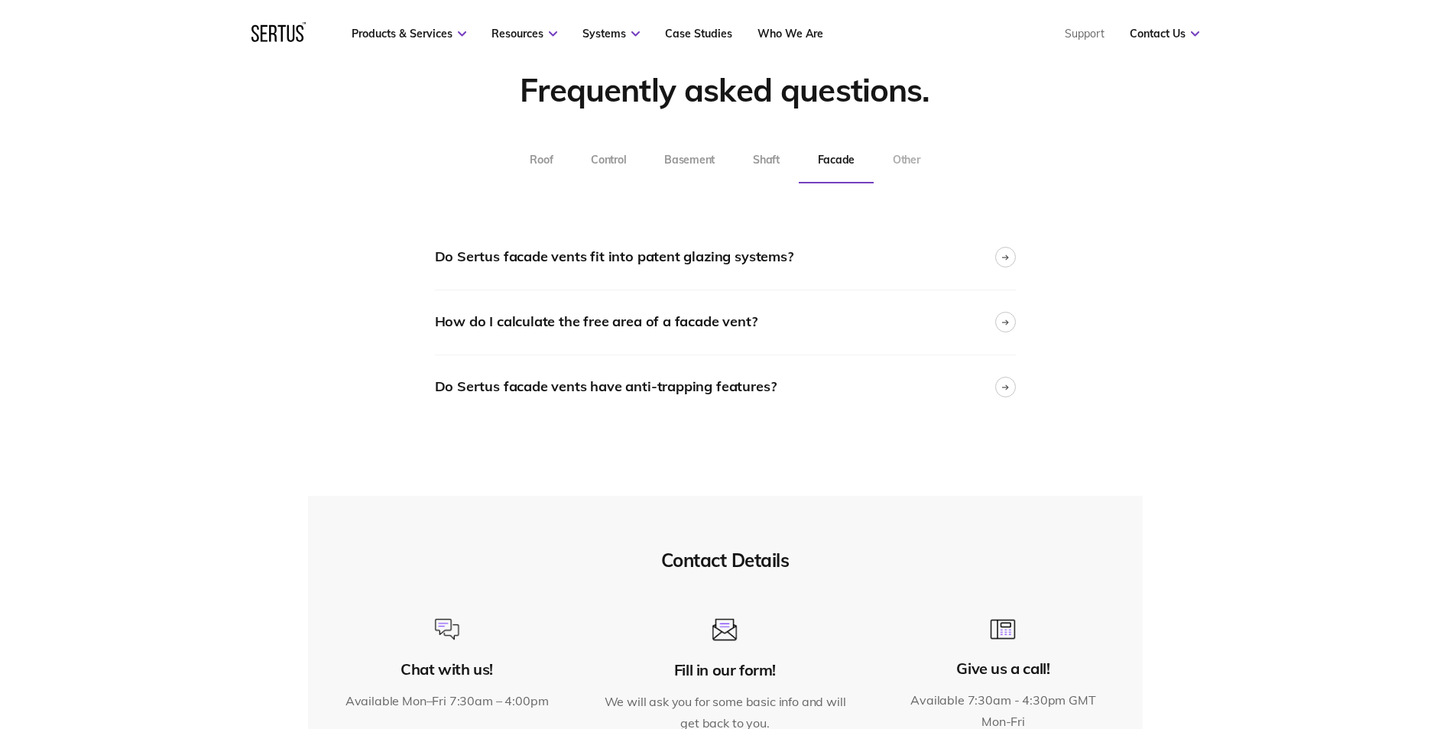
click at [911, 160] on button "Other" at bounding box center [907, 161] width 66 height 46
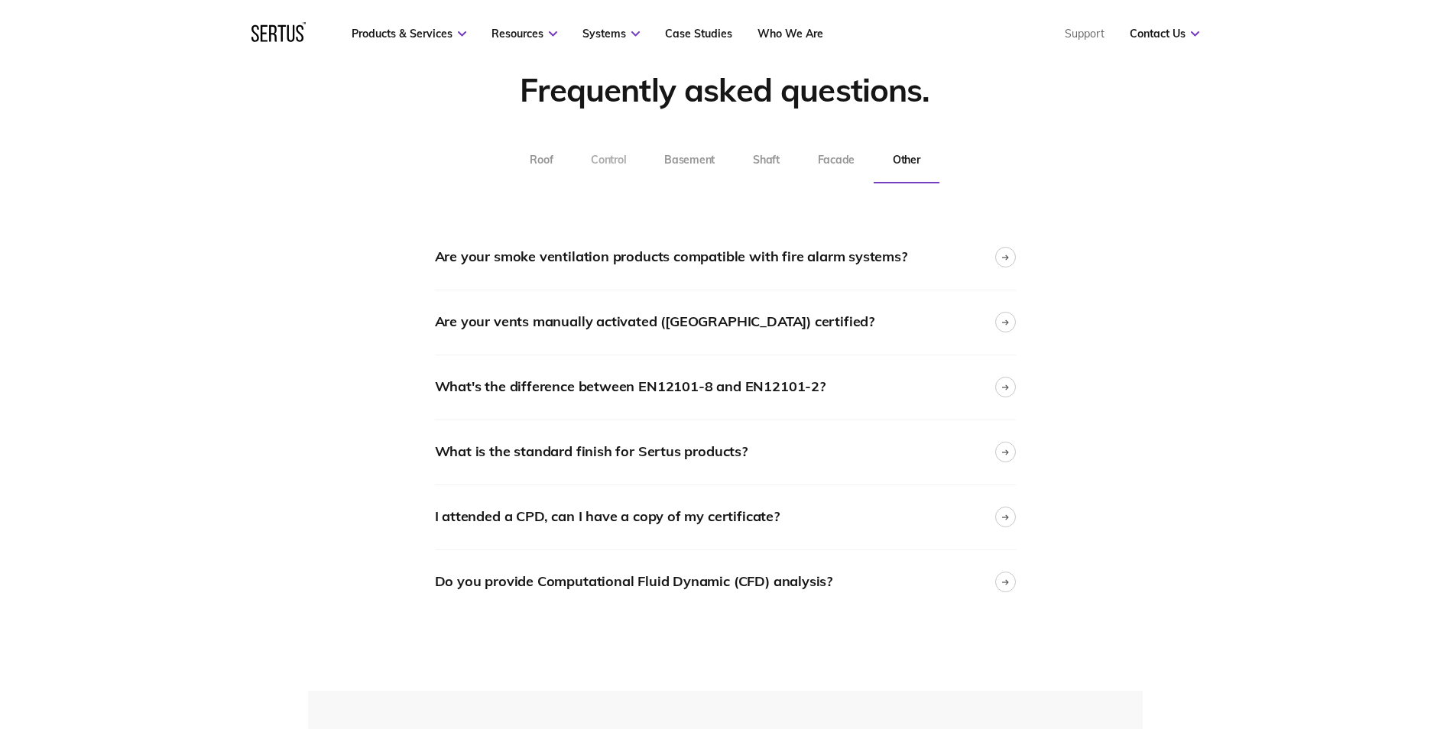
click at [625, 170] on button "Control" at bounding box center [608, 161] width 73 height 46
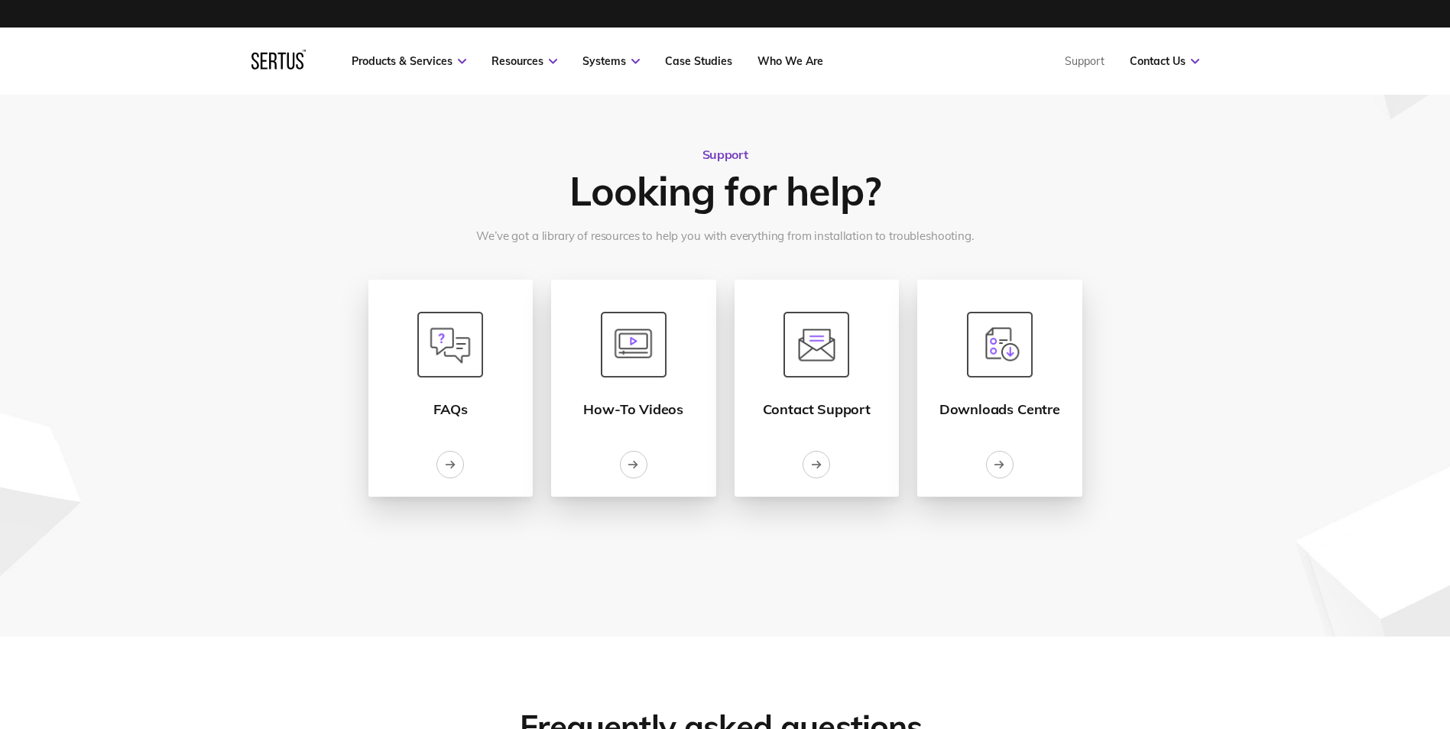
scroll to position [0, 0]
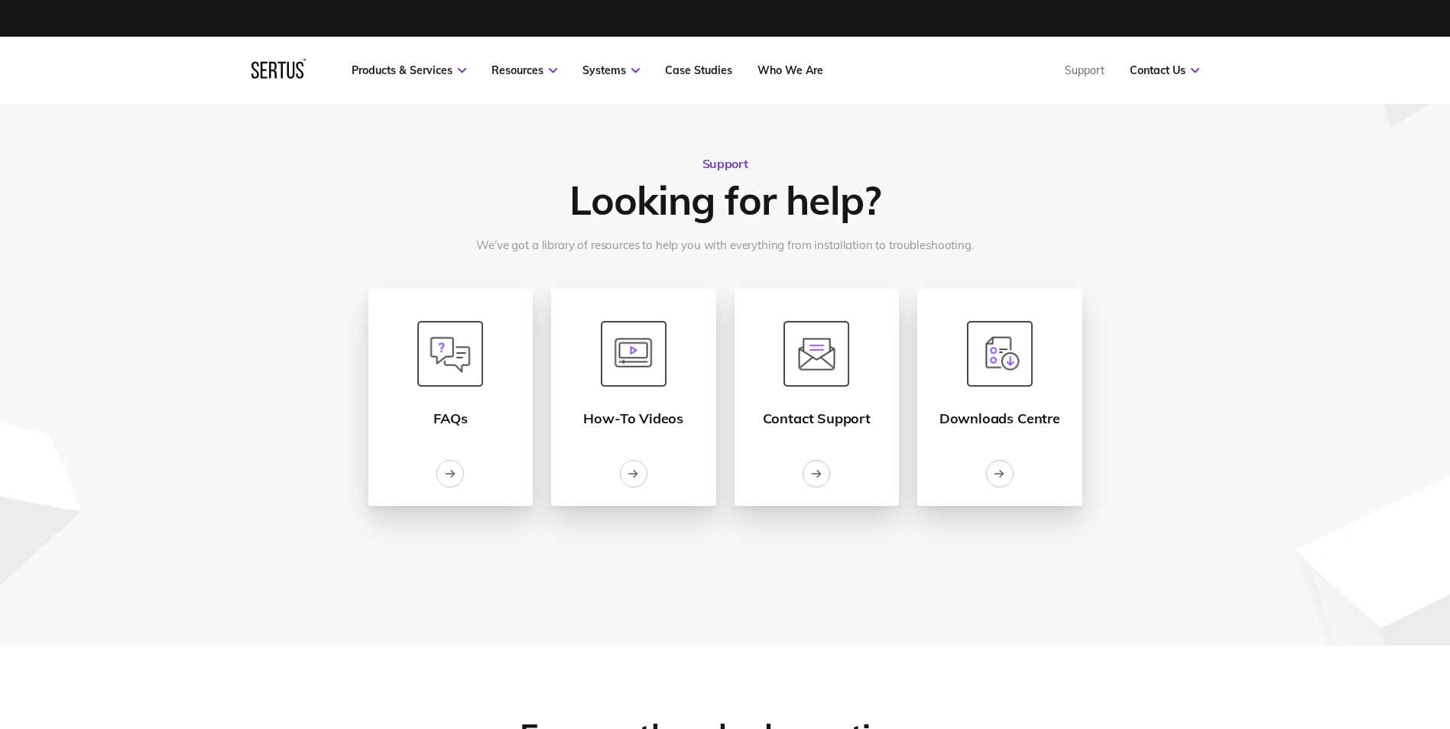
drag, startPoint x: 277, startPoint y: 286, endPoint x: 269, endPoint y: 281, distance: 9.3
click at [278, 286] on div "Support Looking for help? We’ve got a library of resources to help you with eve…" at bounding box center [726, 361] width 896 height 410
